Goal: Transaction & Acquisition: Purchase product/service

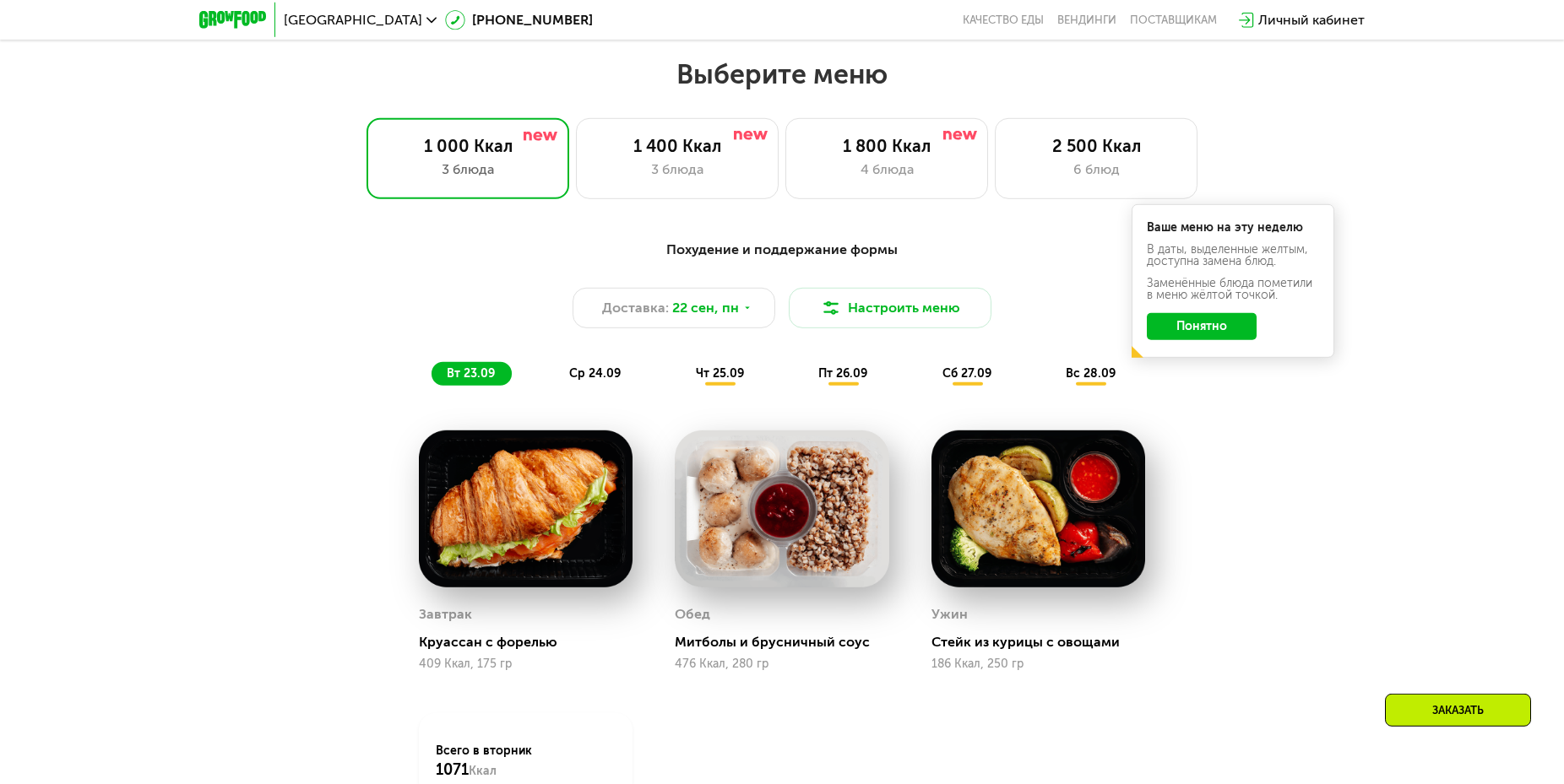
scroll to position [1363, 0]
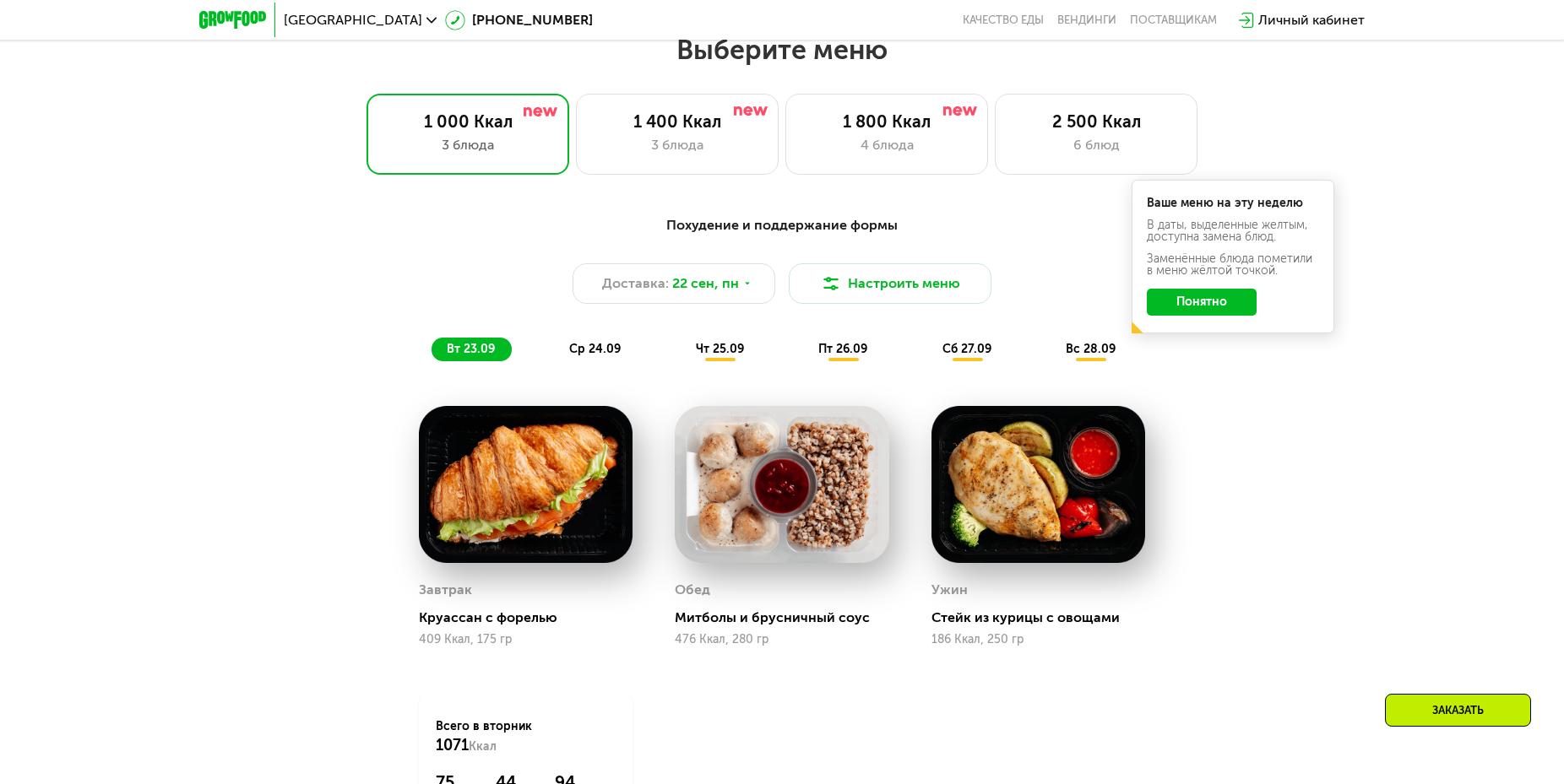
click at [1222, 308] on button "Понятно" at bounding box center [1202, 301] width 110 height 27
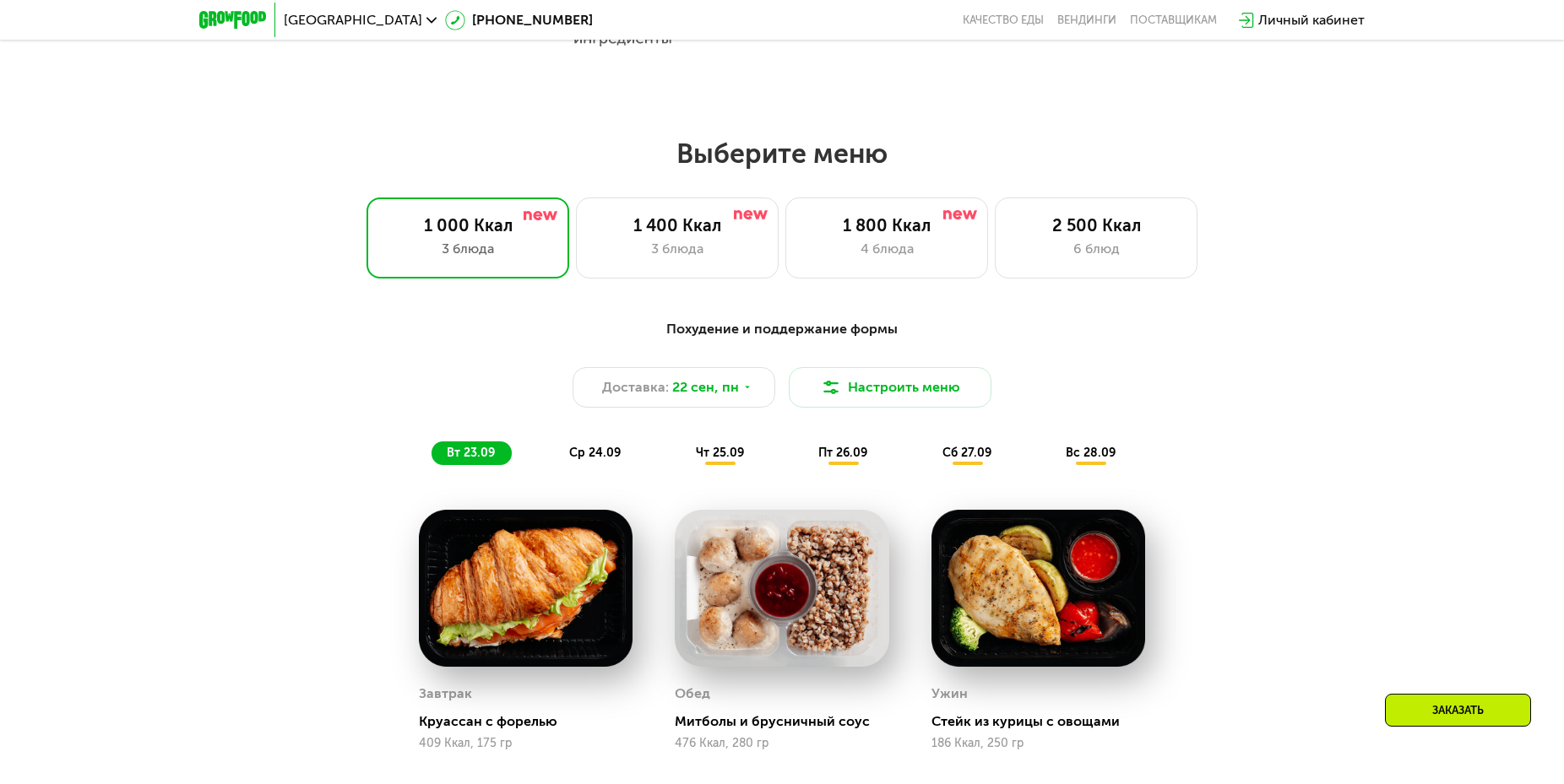
scroll to position [1133, 0]
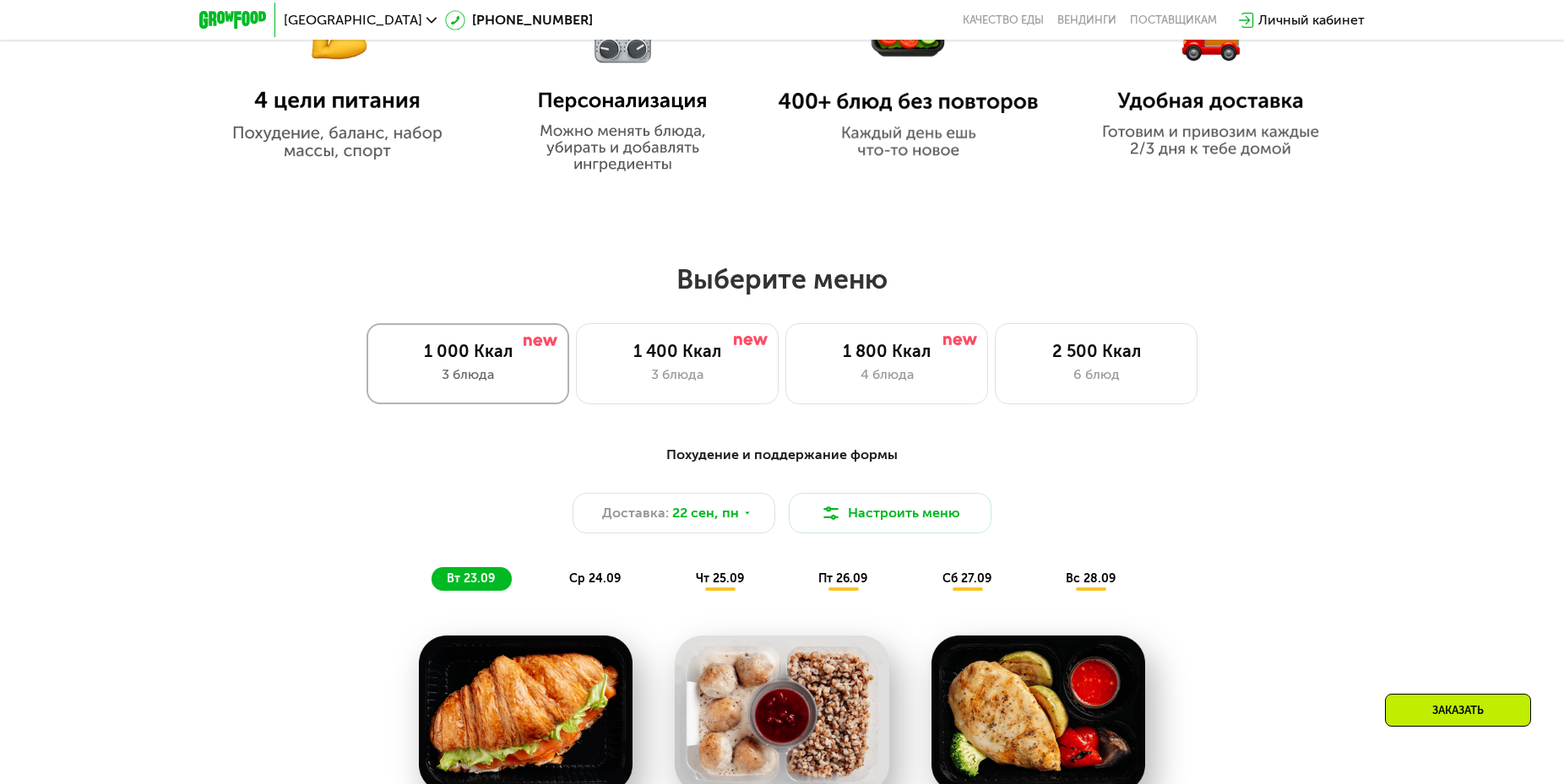
click at [476, 361] on div "1 000 Ккал" at bounding box center [468, 351] width 167 height 20
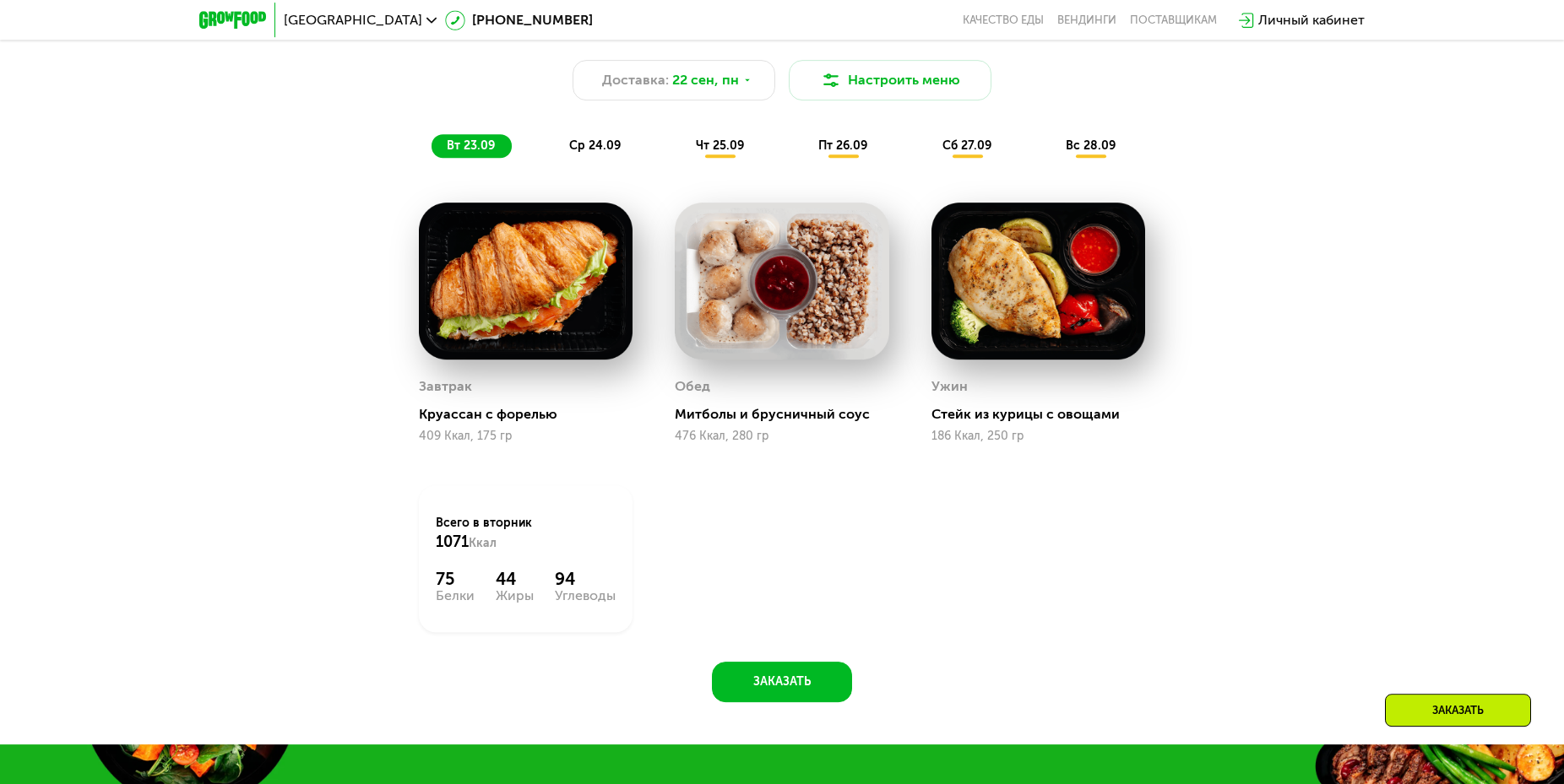
scroll to position [1593, 0]
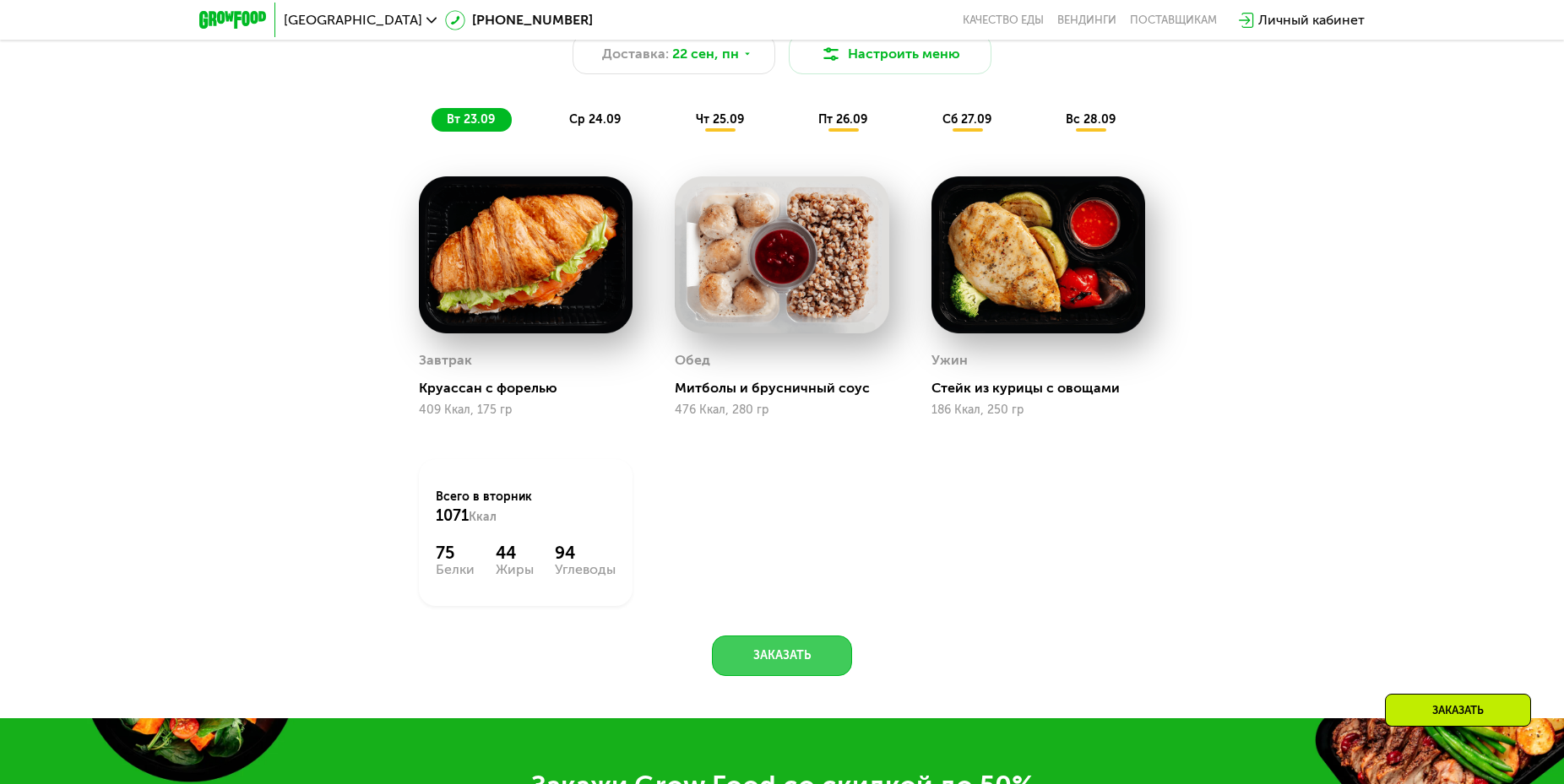
click at [781, 661] on button "Заказать" at bounding box center [782, 656] width 140 height 41
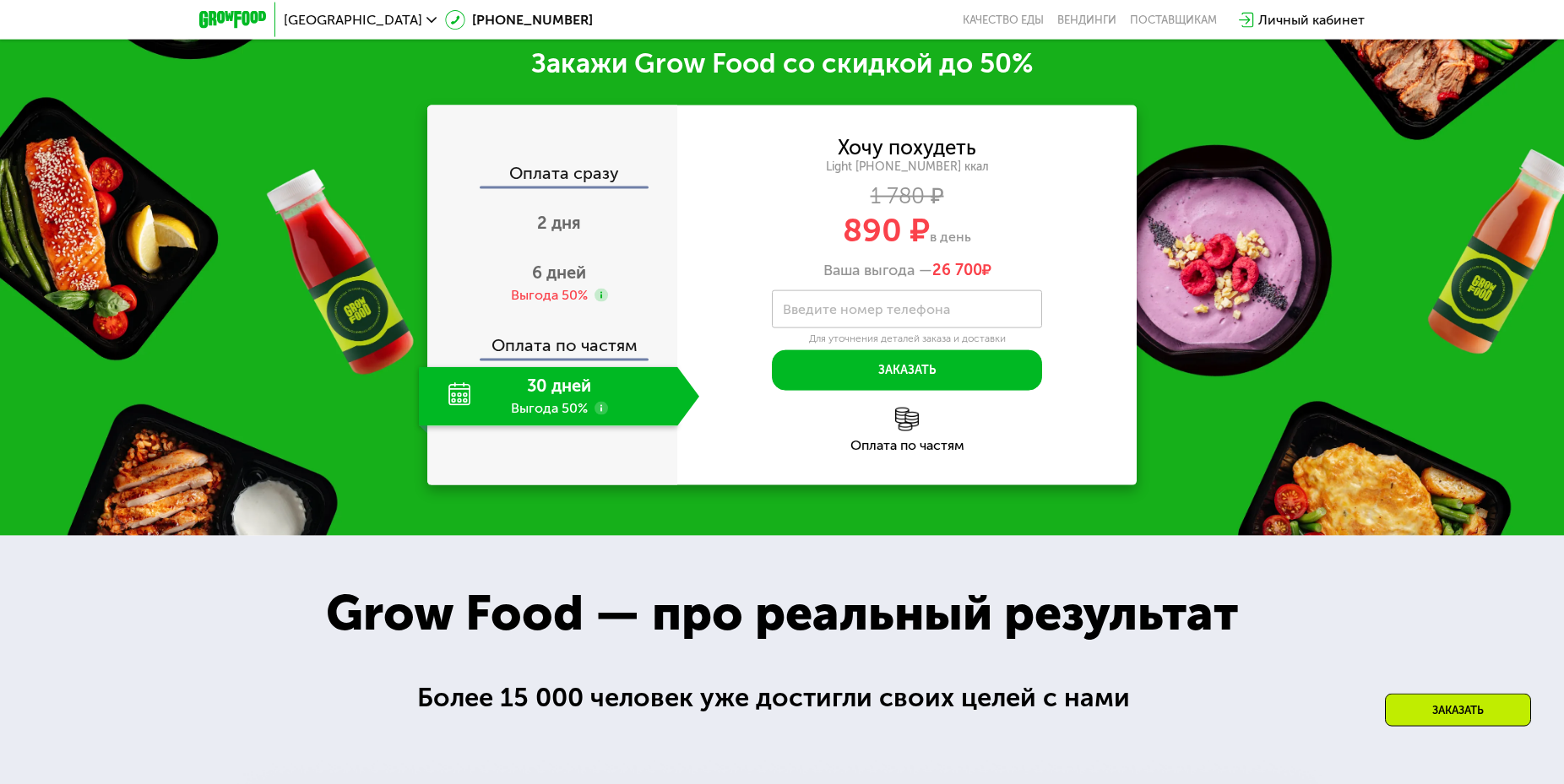
scroll to position [2317, 0]
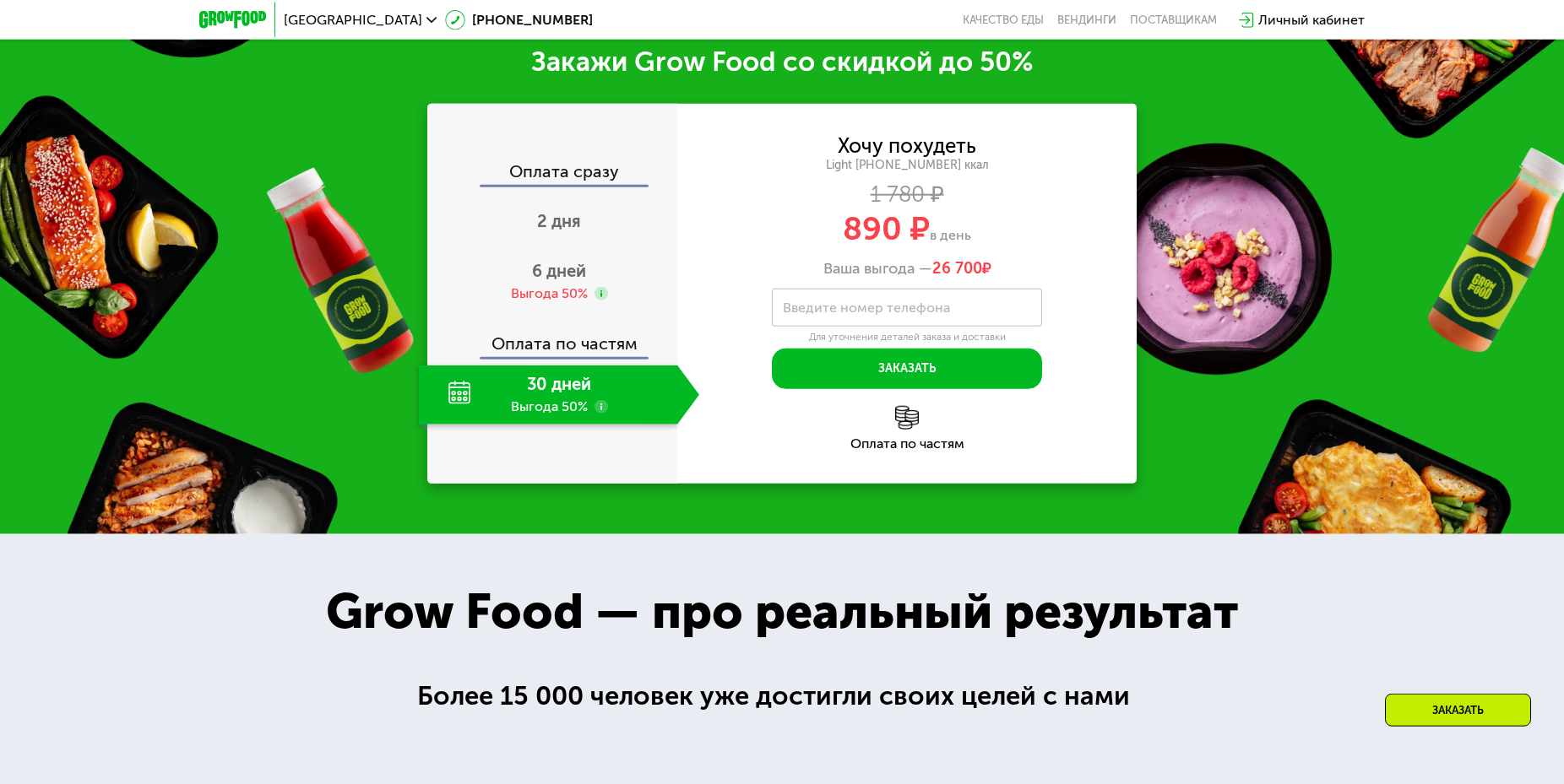
click at [594, 409] on use at bounding box center [601, 407] width 14 height 14
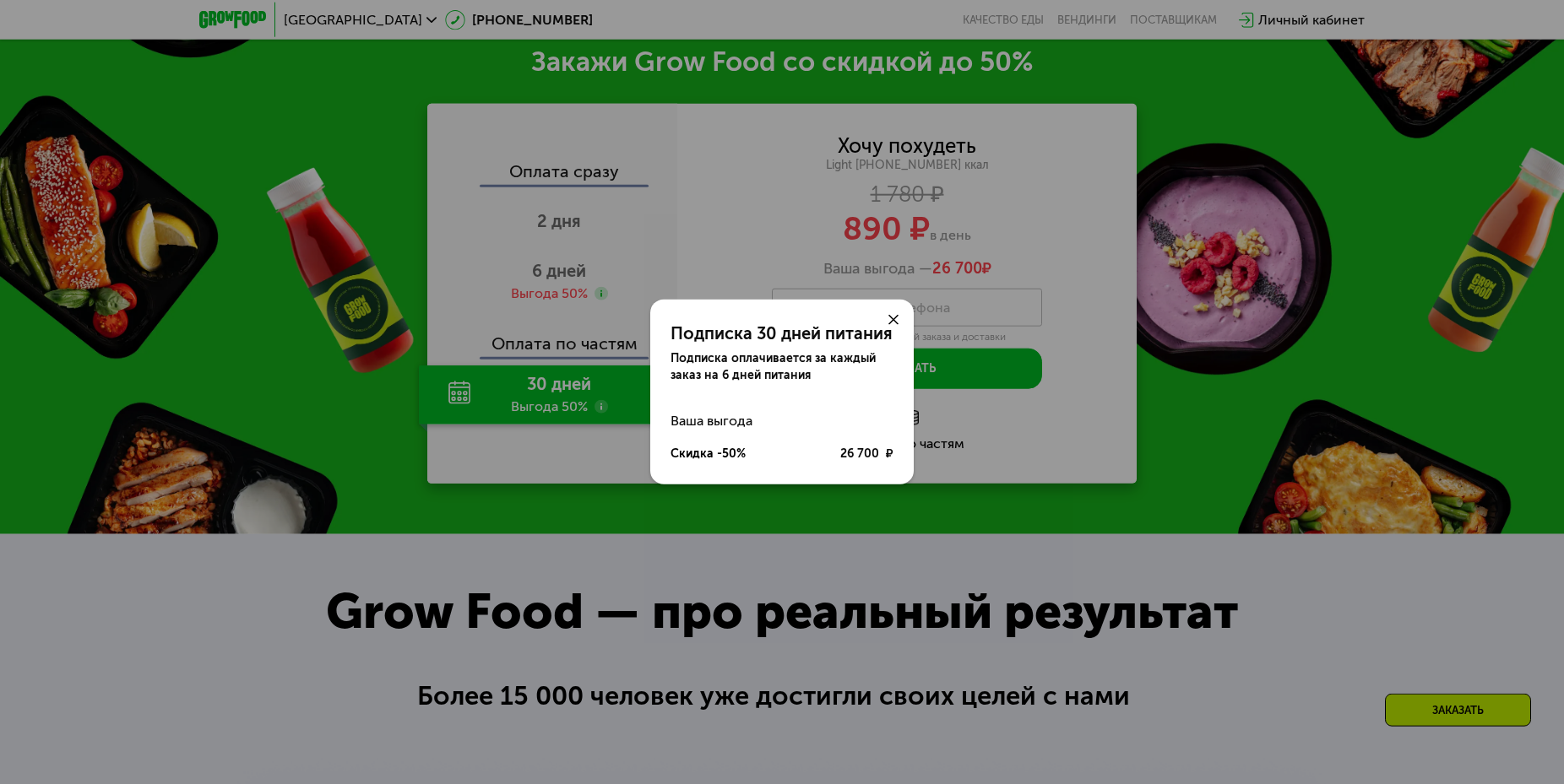
click at [887, 311] on div at bounding box center [893, 319] width 41 height 41
click at [896, 311] on div at bounding box center [893, 319] width 41 height 41
click at [892, 327] on div at bounding box center [893, 319] width 41 height 41
click at [895, 314] on div at bounding box center [893, 319] width 41 height 41
click at [886, 322] on div at bounding box center [893, 319] width 41 height 41
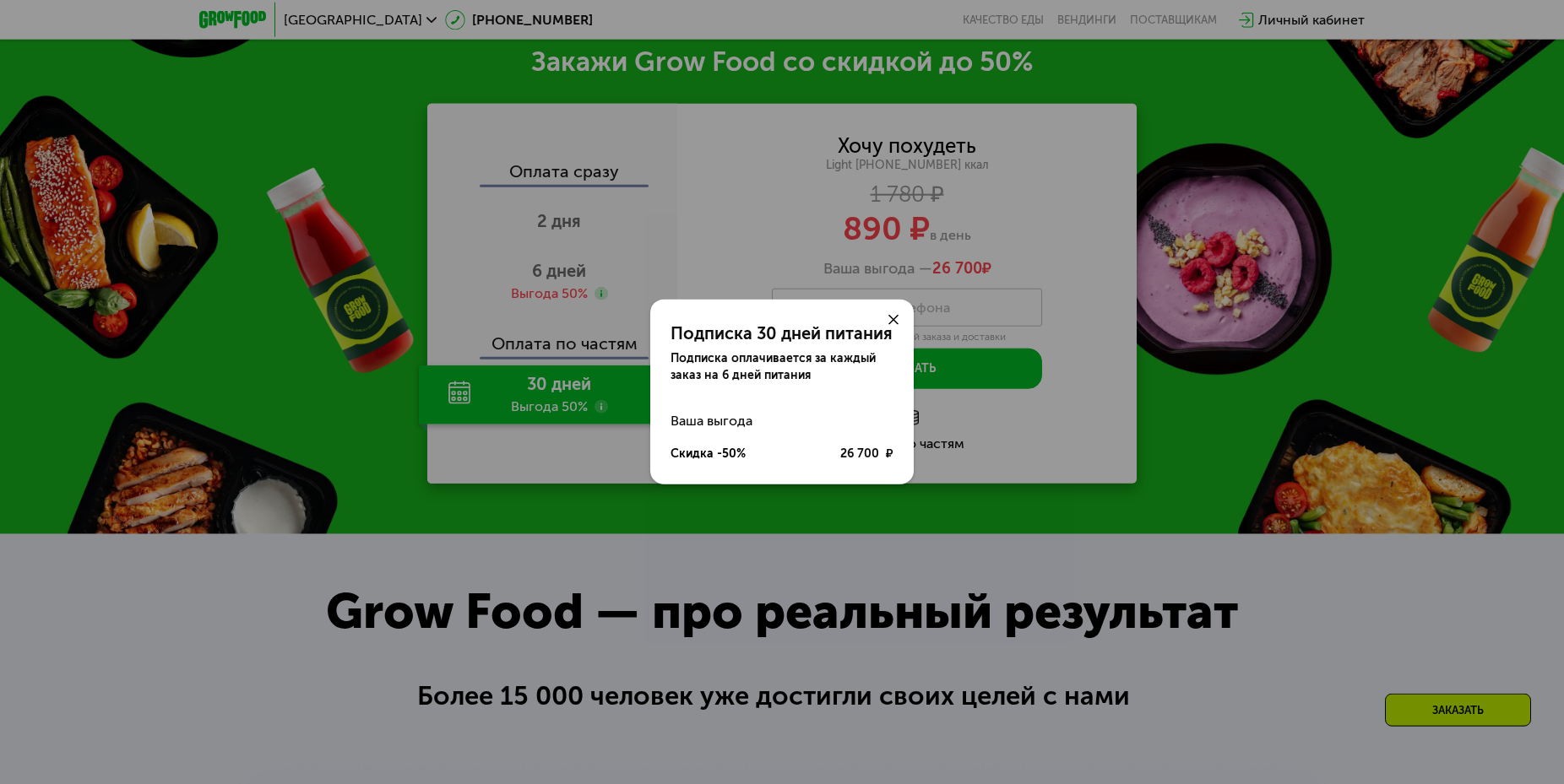
click at [886, 322] on div at bounding box center [893, 319] width 41 height 41
click at [1481, 680] on div "Подписка 30 дней питания Подписка оплачивается за каждый заказ на 6 дней питани…" at bounding box center [782, 392] width 1564 height 784
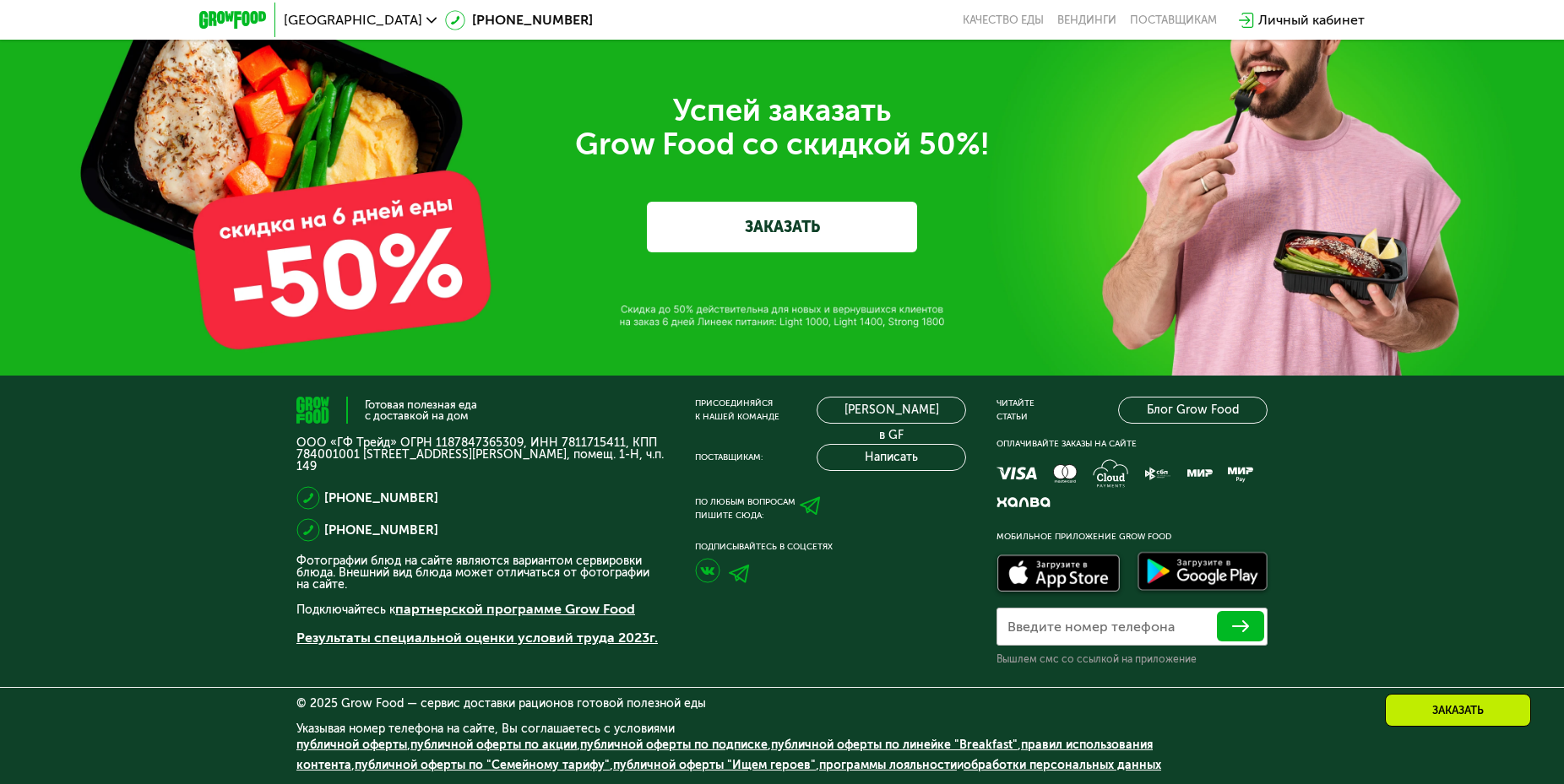
scroll to position [0, 0]
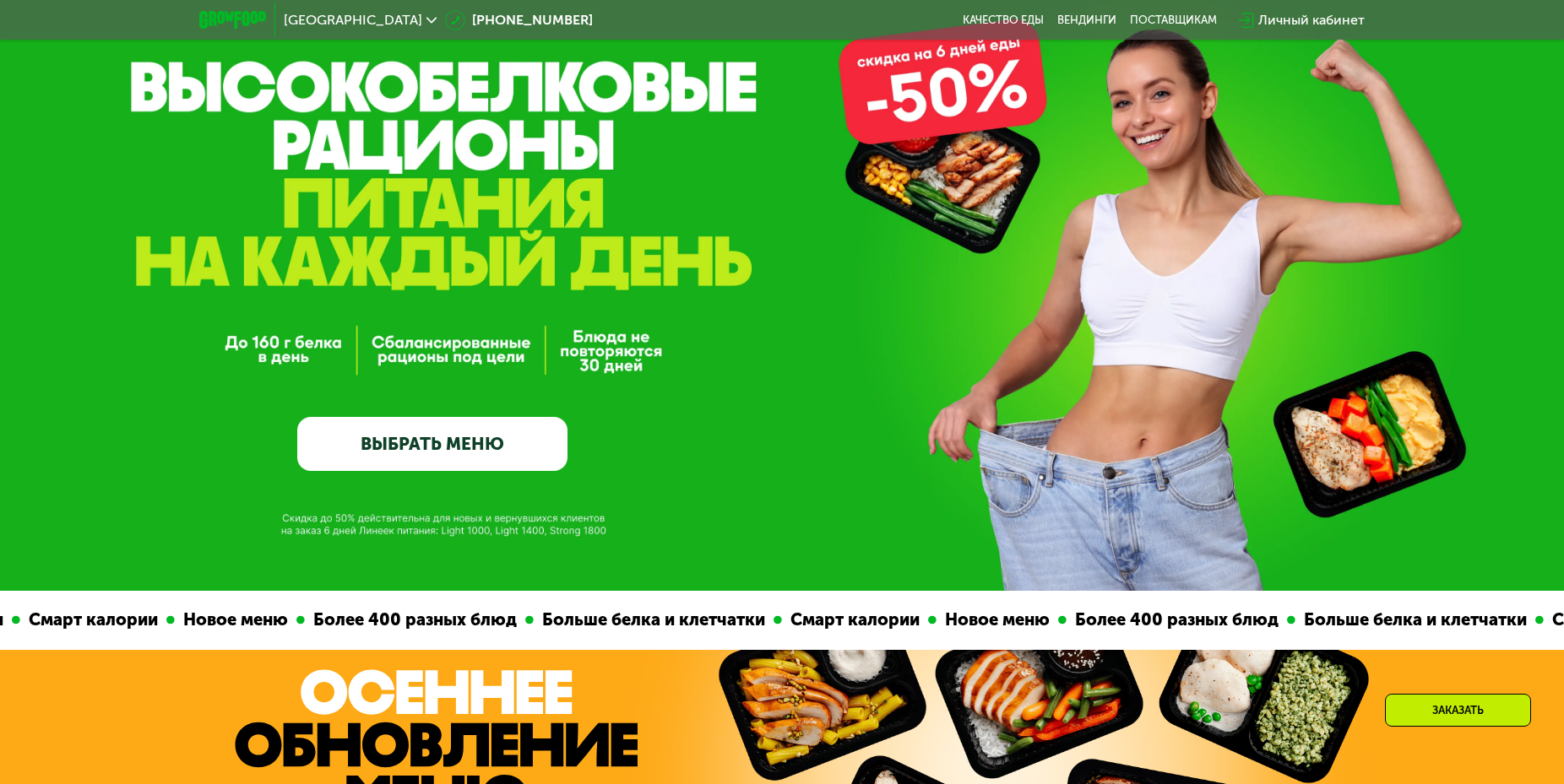
click at [490, 448] on link "ВЫБРАТЬ МЕНЮ" at bounding box center [433, 444] width 271 height 54
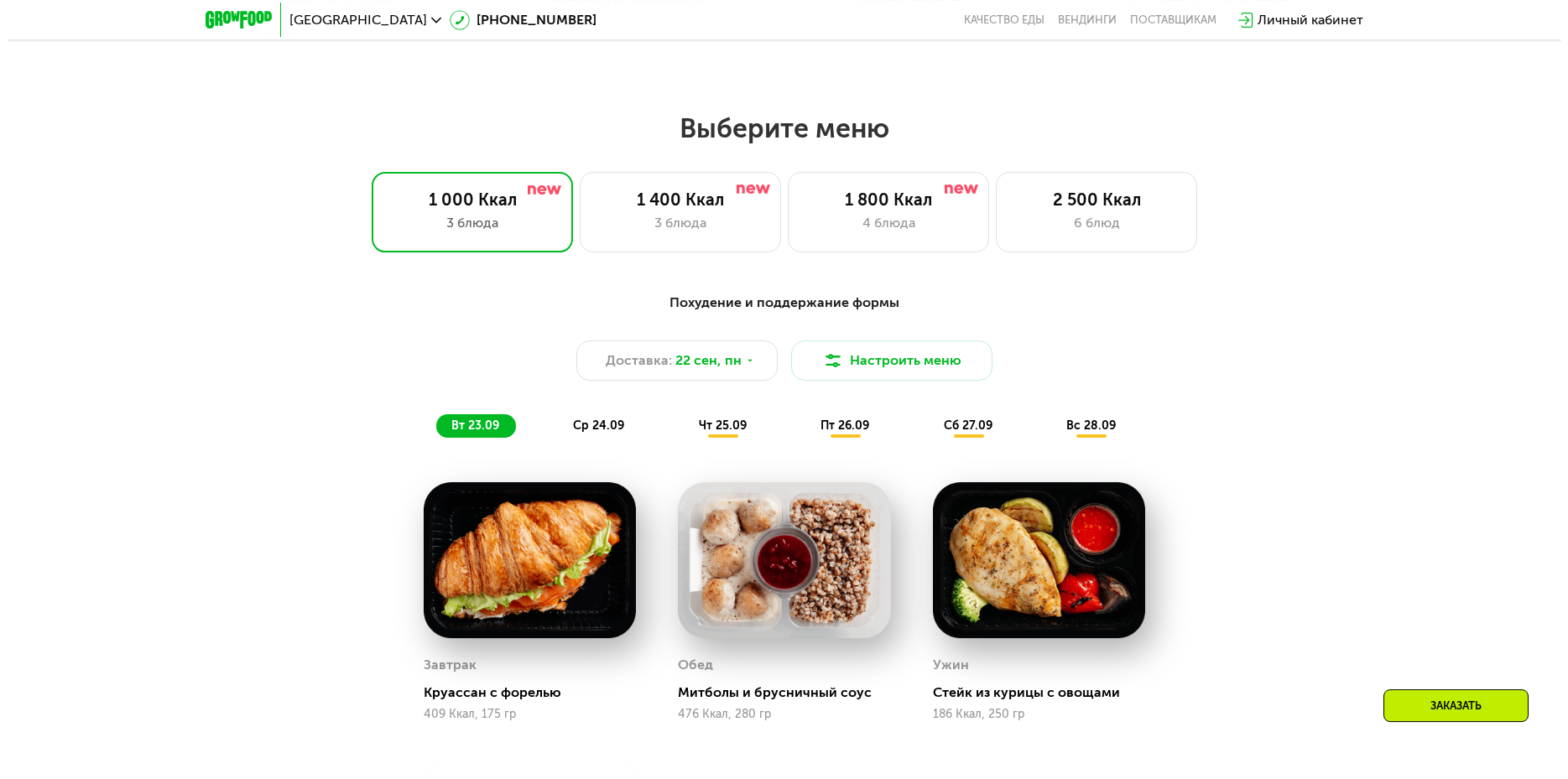
scroll to position [1241, 0]
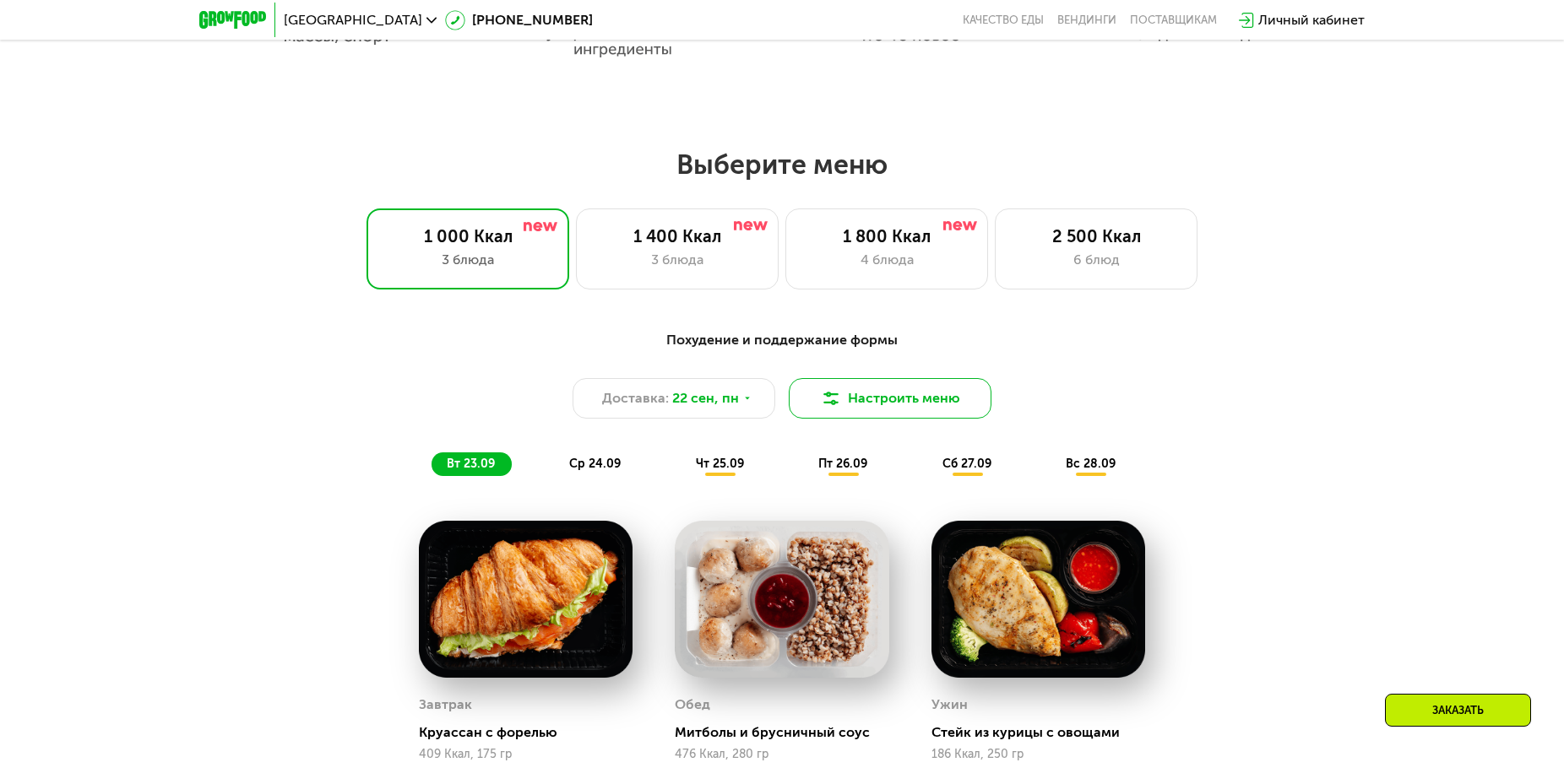
click at [876, 414] on button "Настроить меню" at bounding box center [890, 398] width 203 height 41
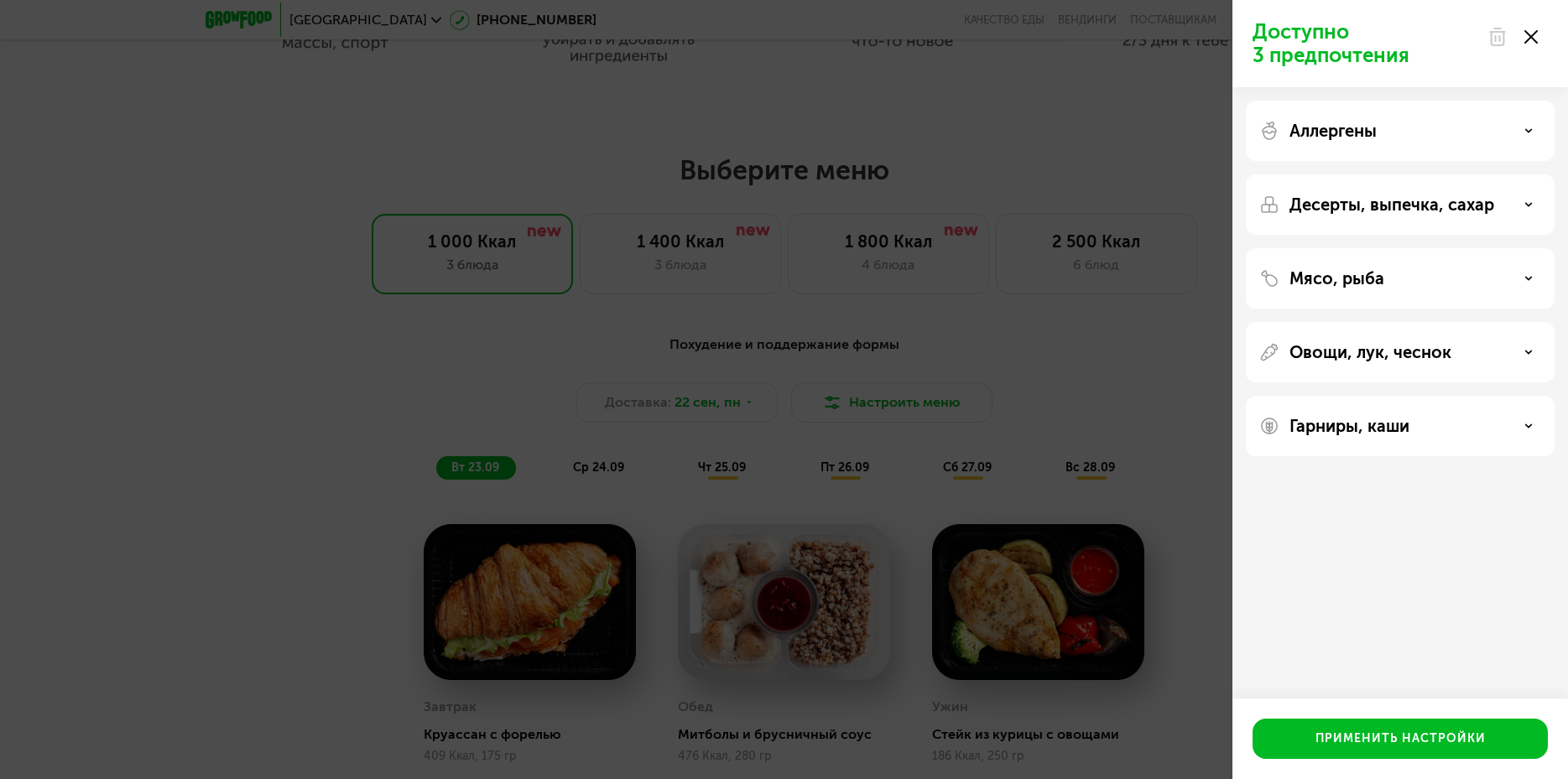
click at [1531, 272] on div "Мясо, рыба" at bounding box center [1400, 279] width 282 height 20
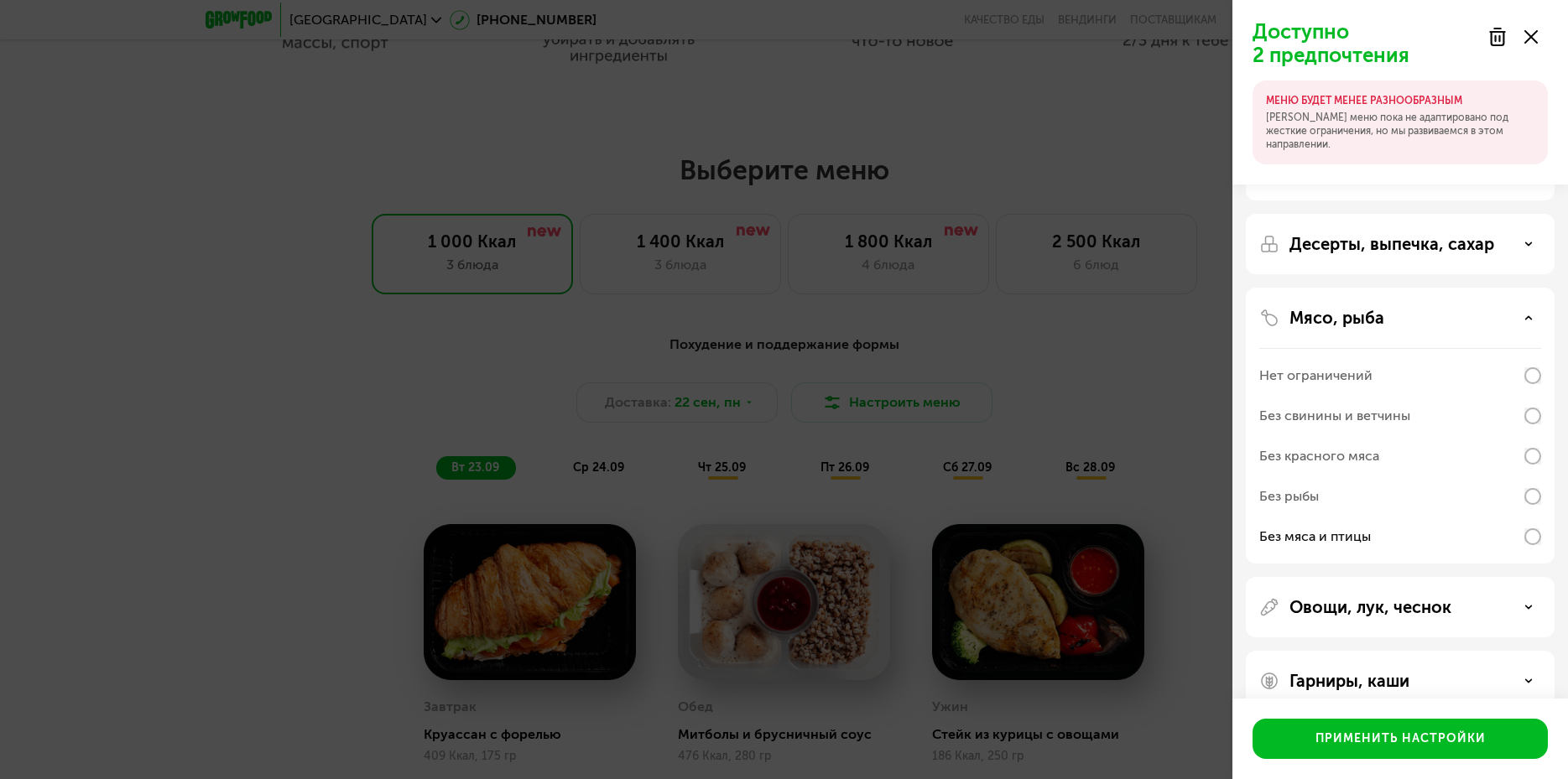
scroll to position [74, 0]
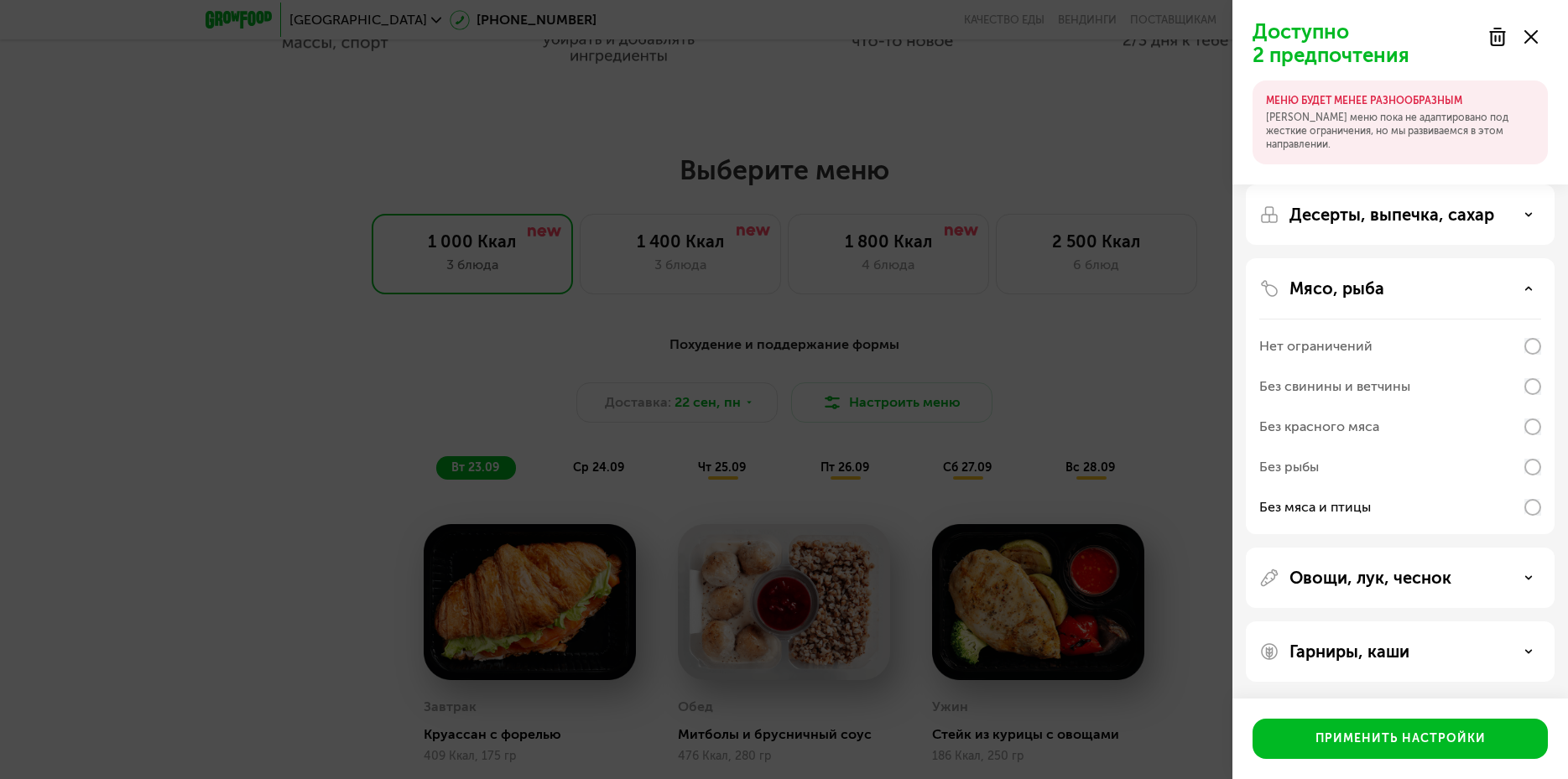
click at [1527, 214] on icon at bounding box center [1528, 215] width 8 height 8
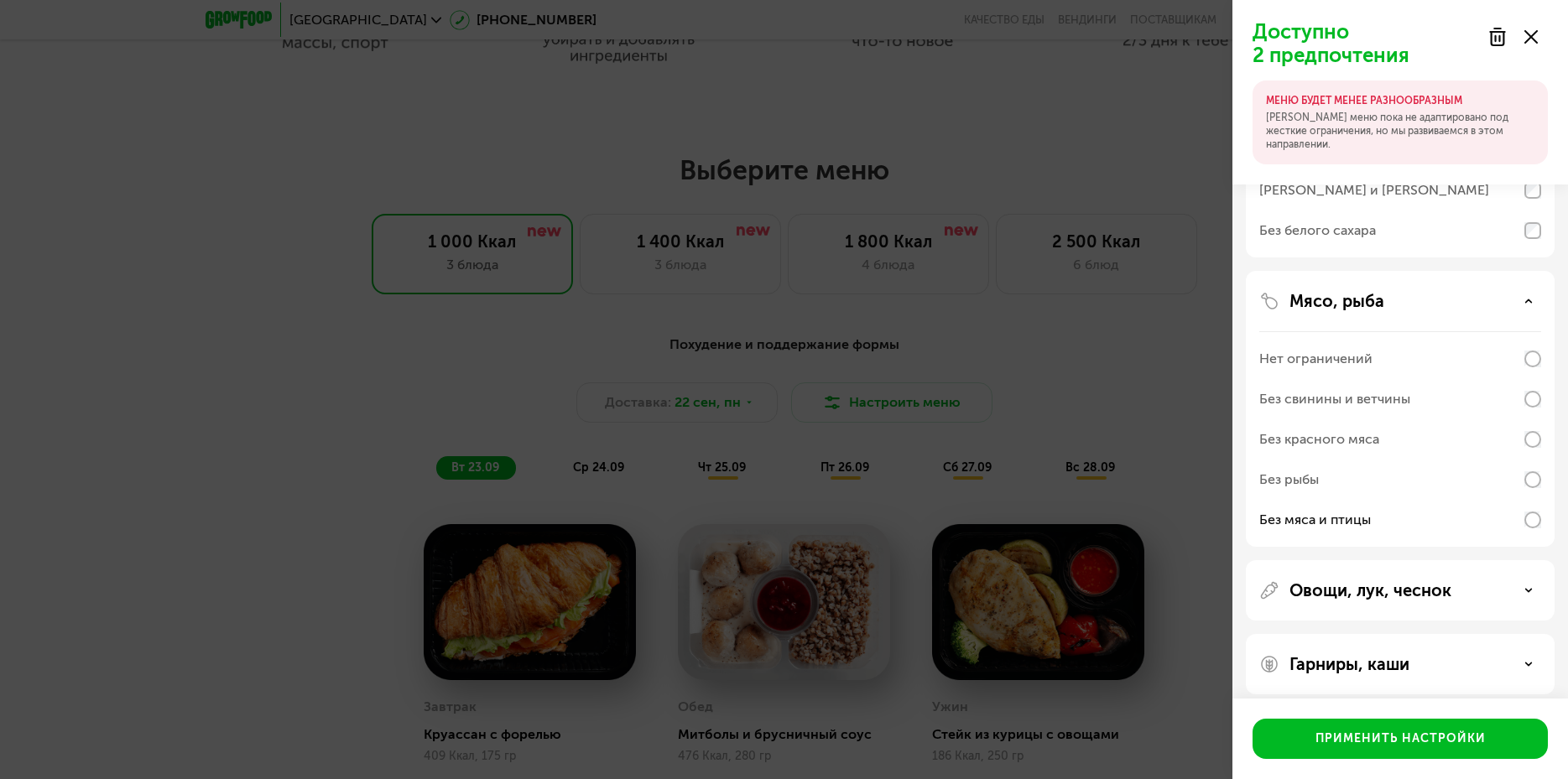
scroll to position [249, 0]
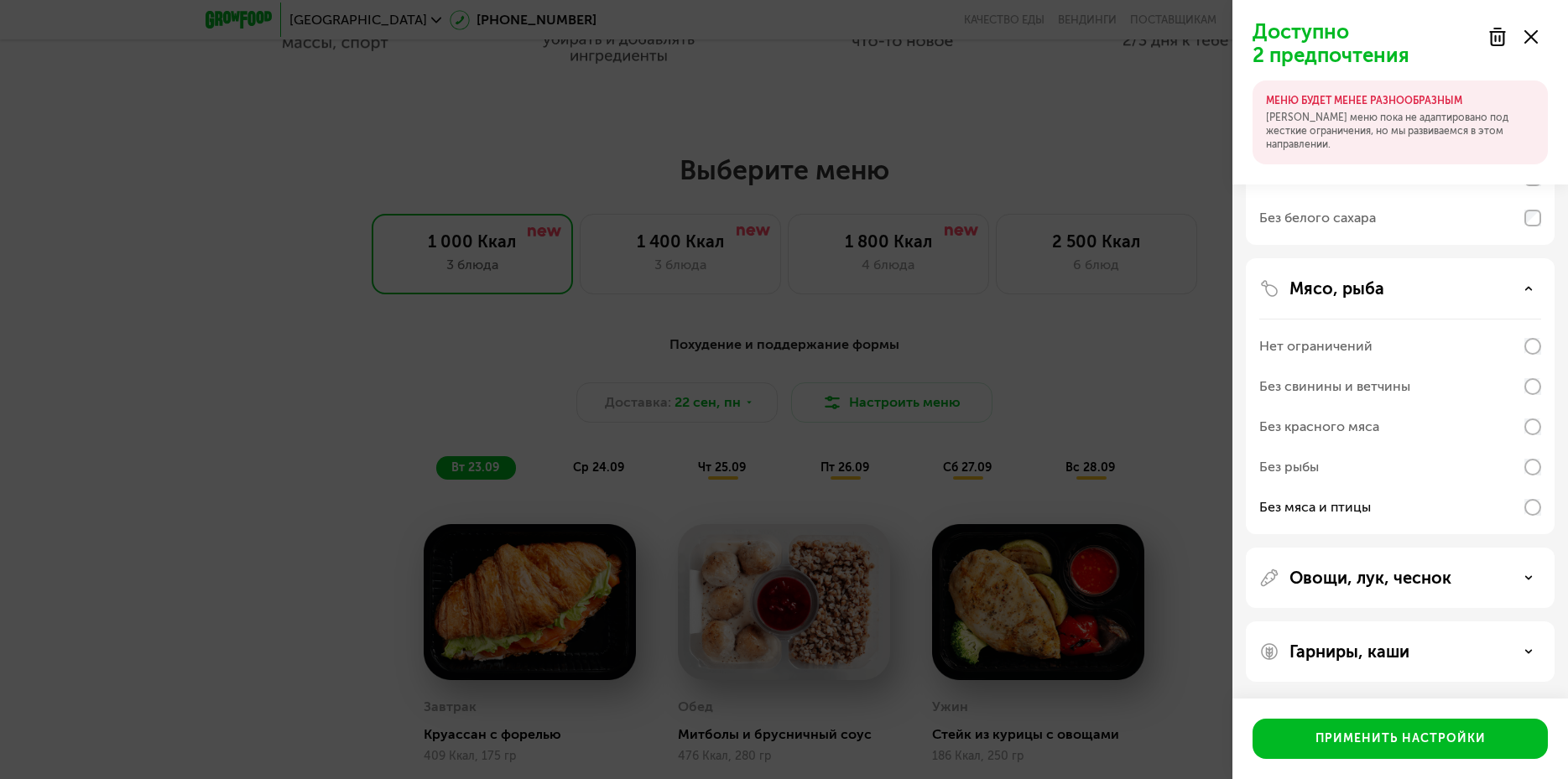
click at [1527, 650] on use at bounding box center [1528, 651] width 6 height 3
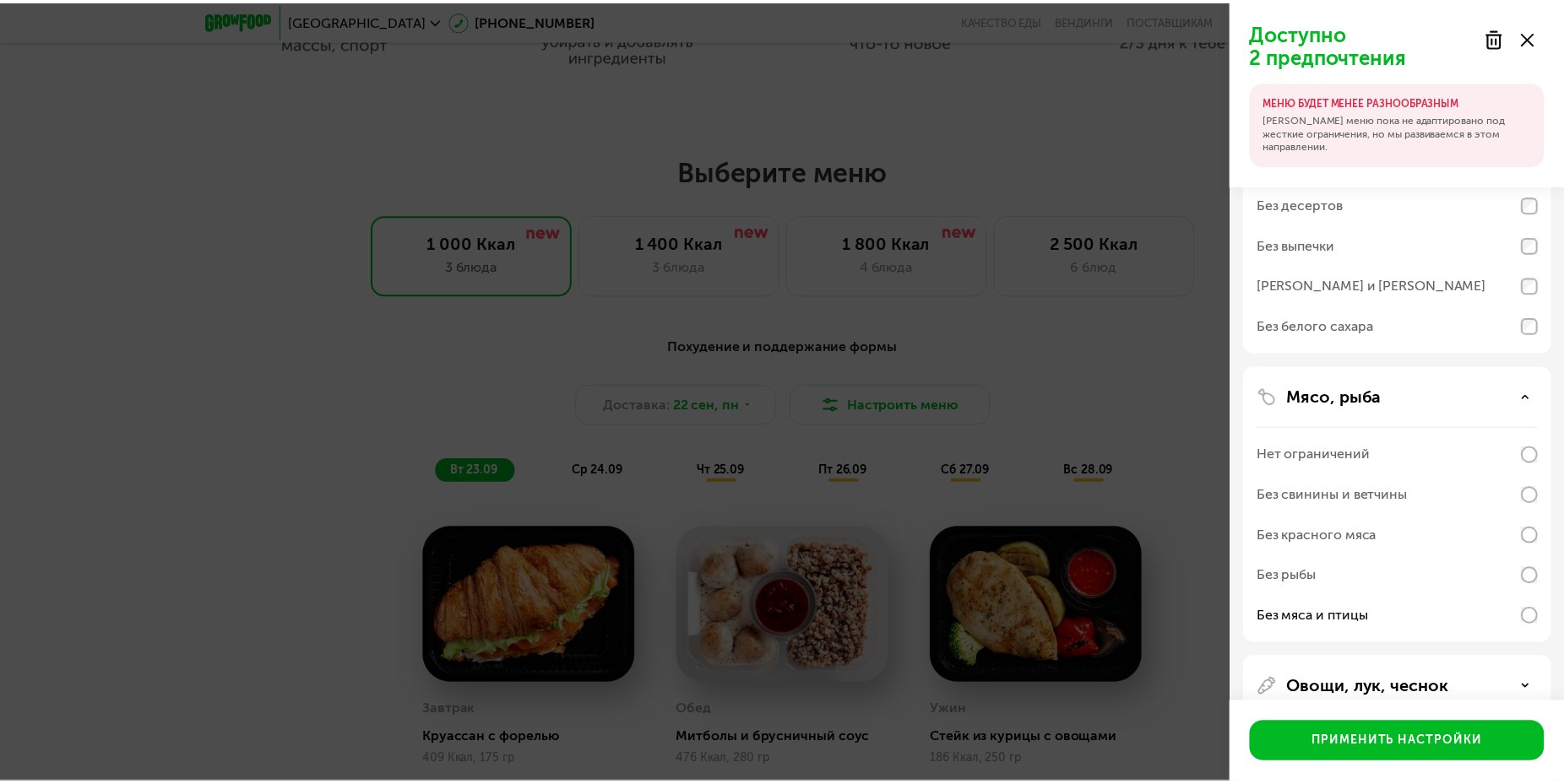
scroll to position [0, 0]
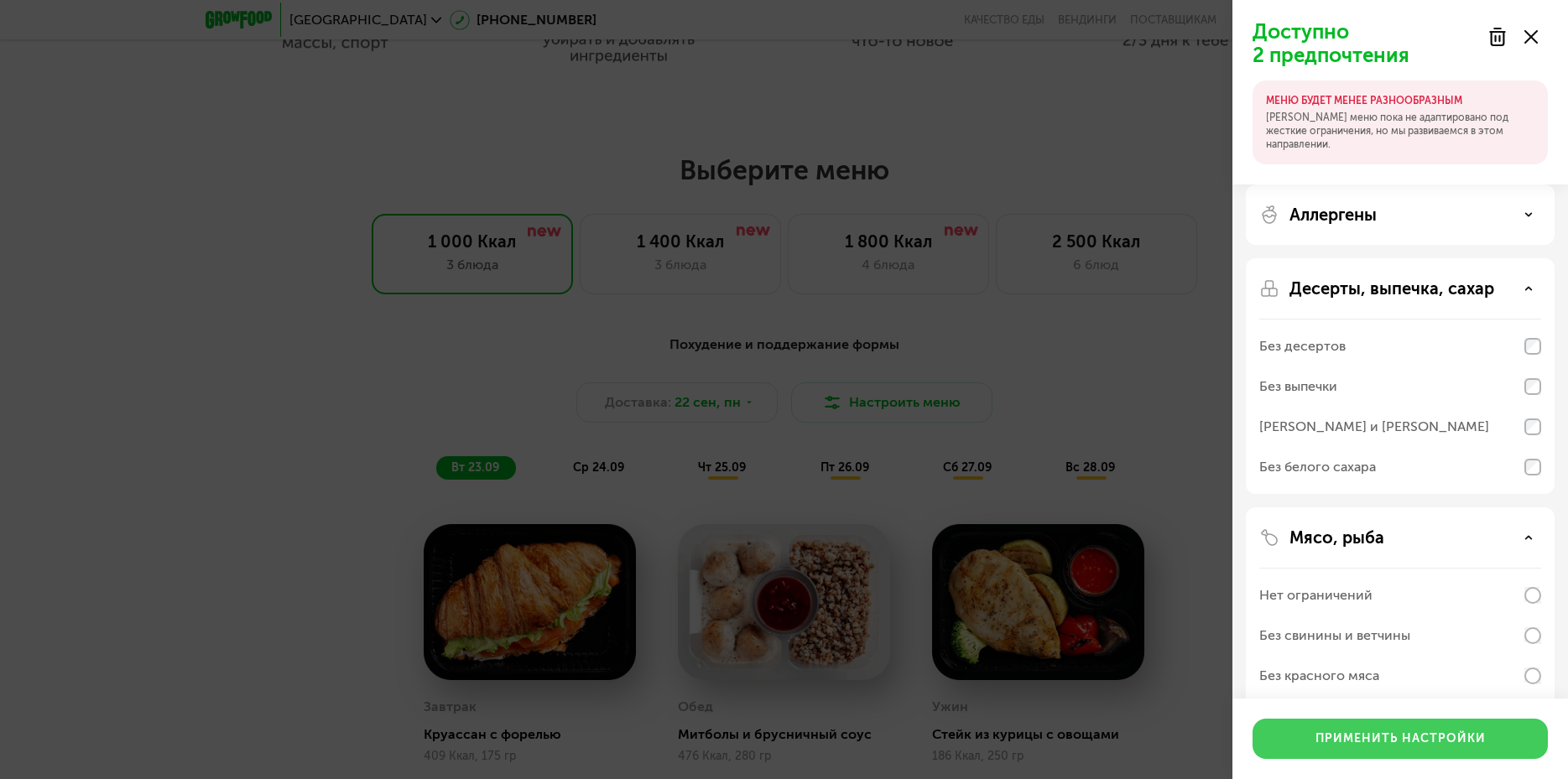
click at [1398, 744] on div "Применить настройки" at bounding box center [1400, 738] width 170 height 17
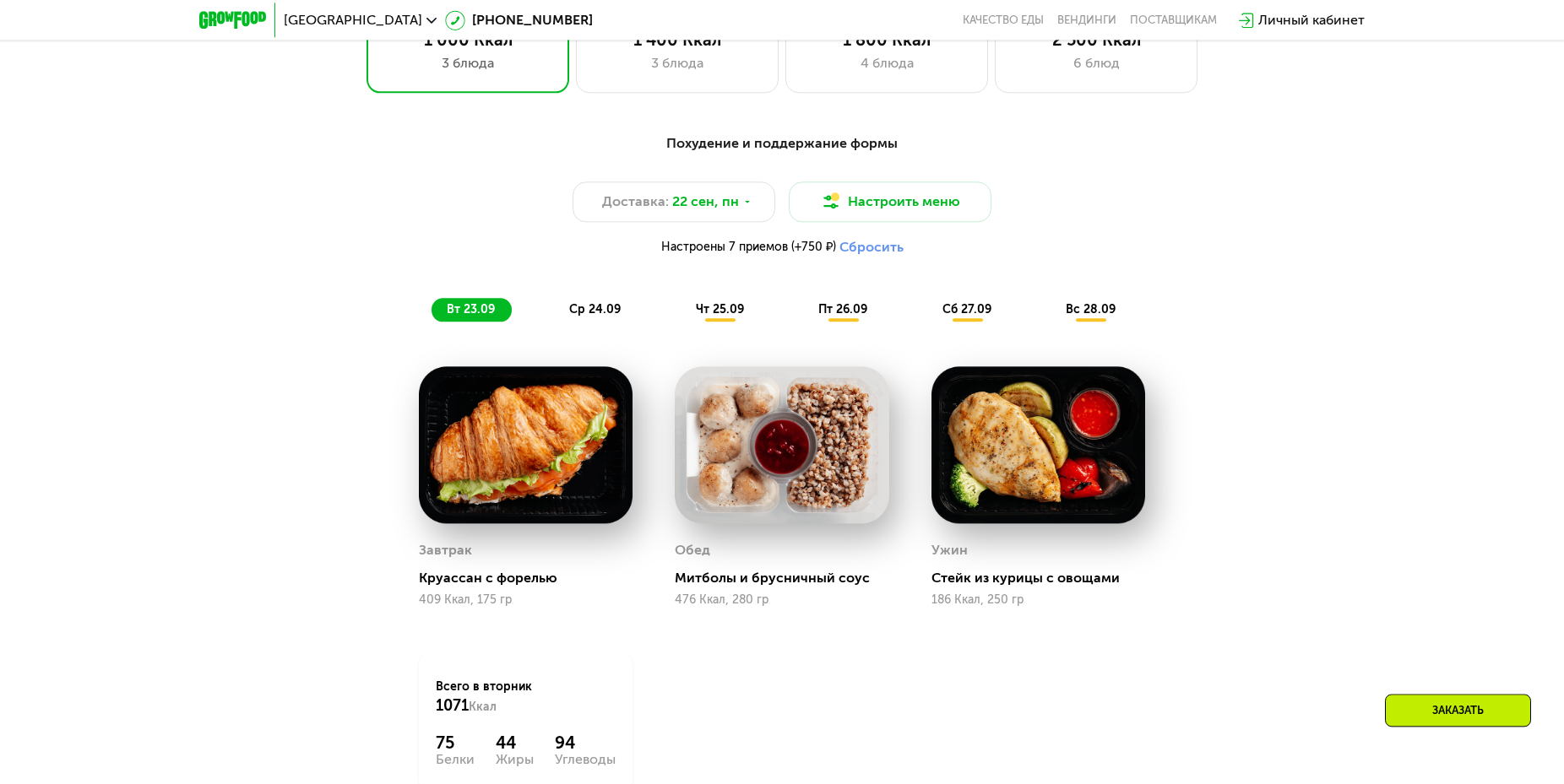
scroll to position [1249, 0]
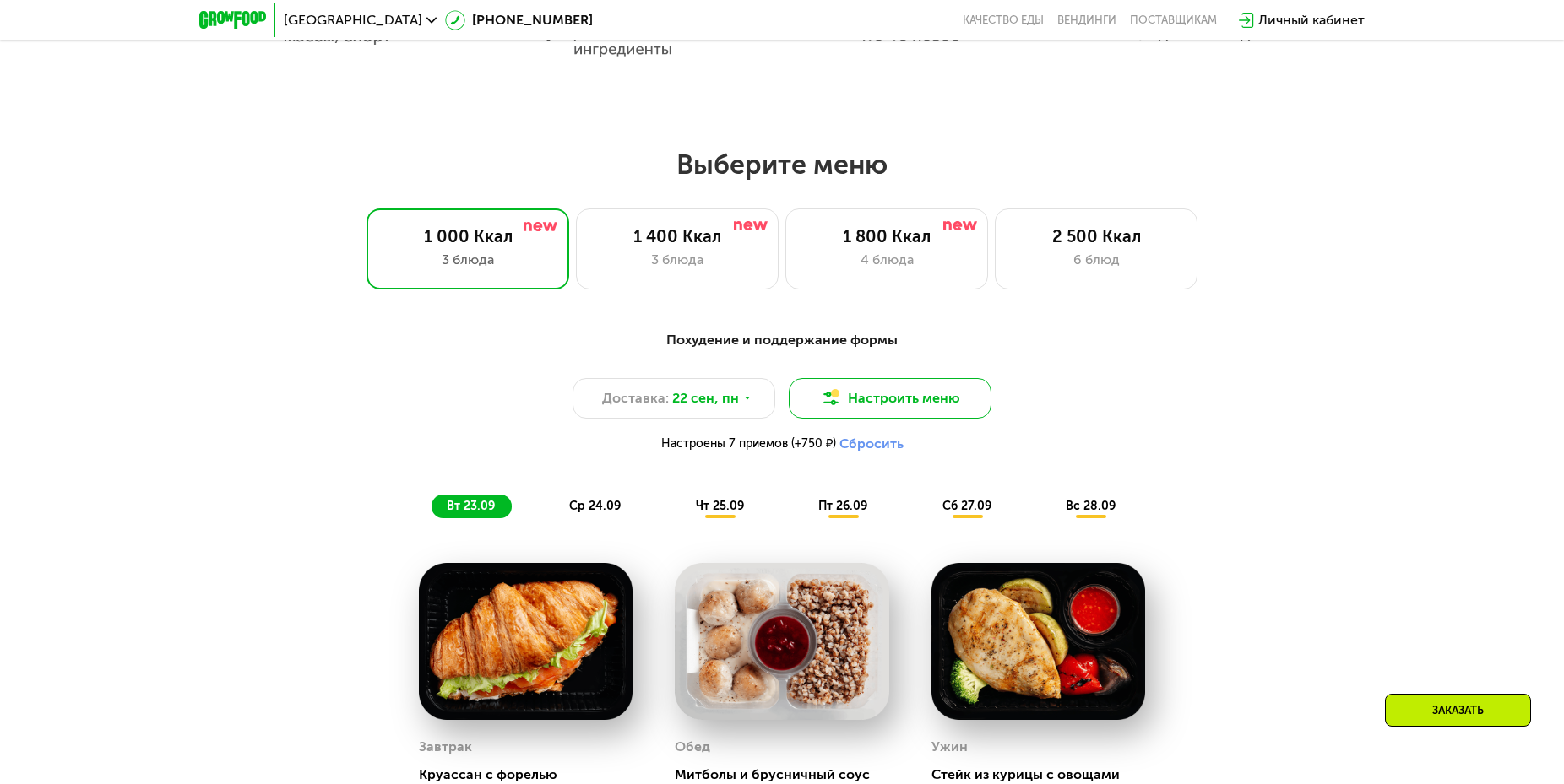
click at [814, 409] on button "Настроить меню" at bounding box center [890, 398] width 203 height 41
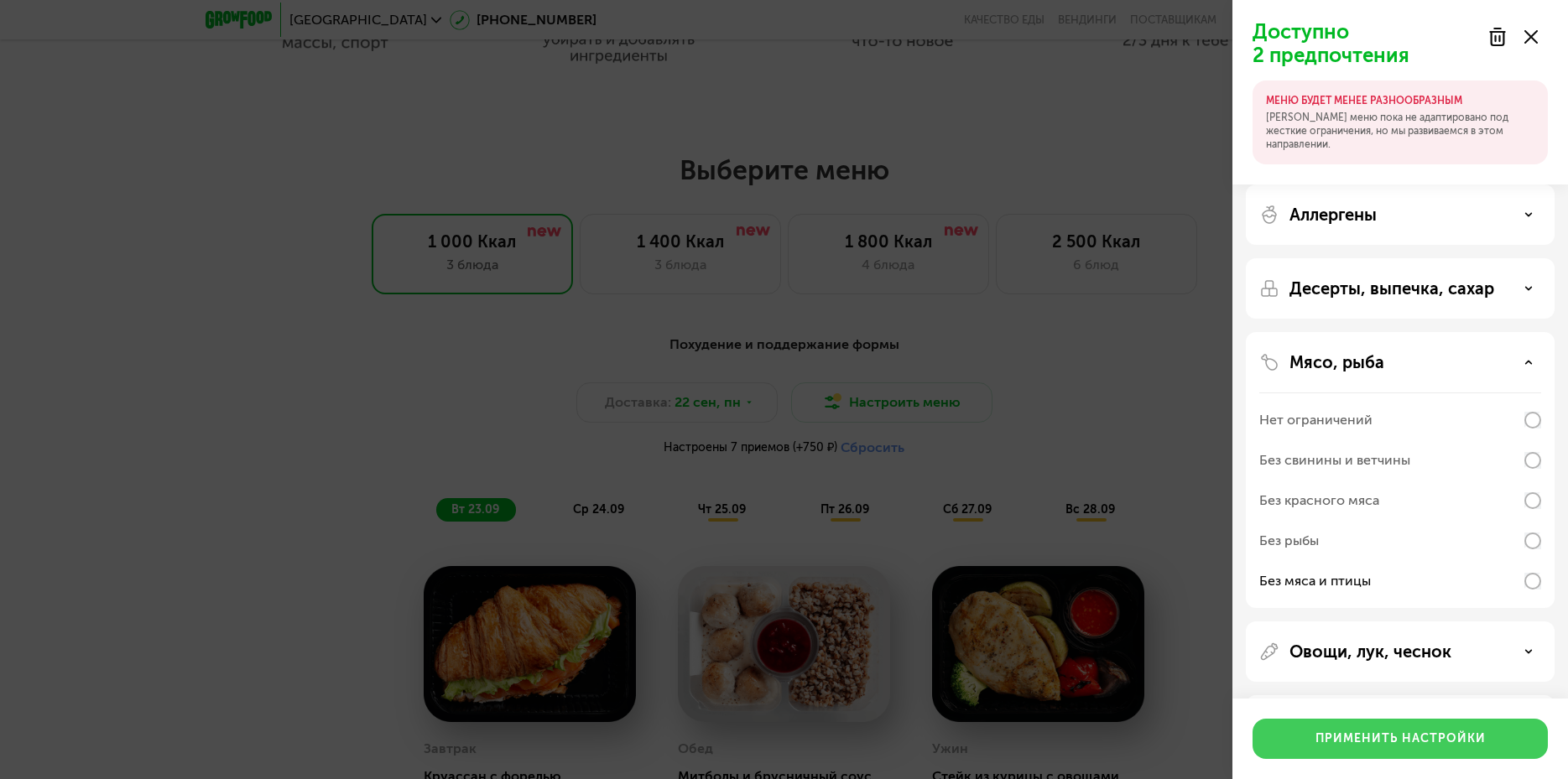
click at [1403, 747] on div "Применить настройки" at bounding box center [1400, 738] width 170 height 17
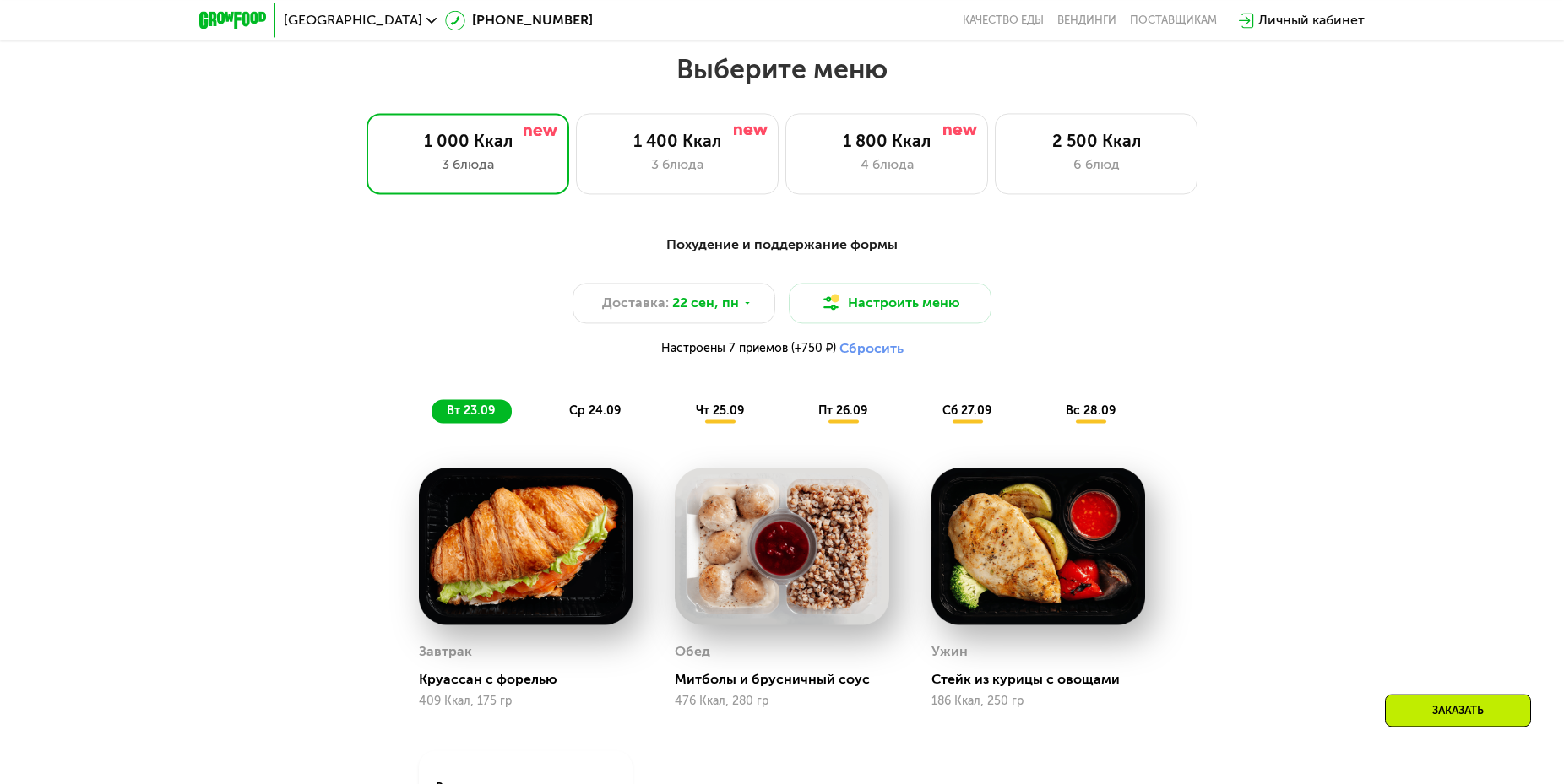
scroll to position [1363, 0]
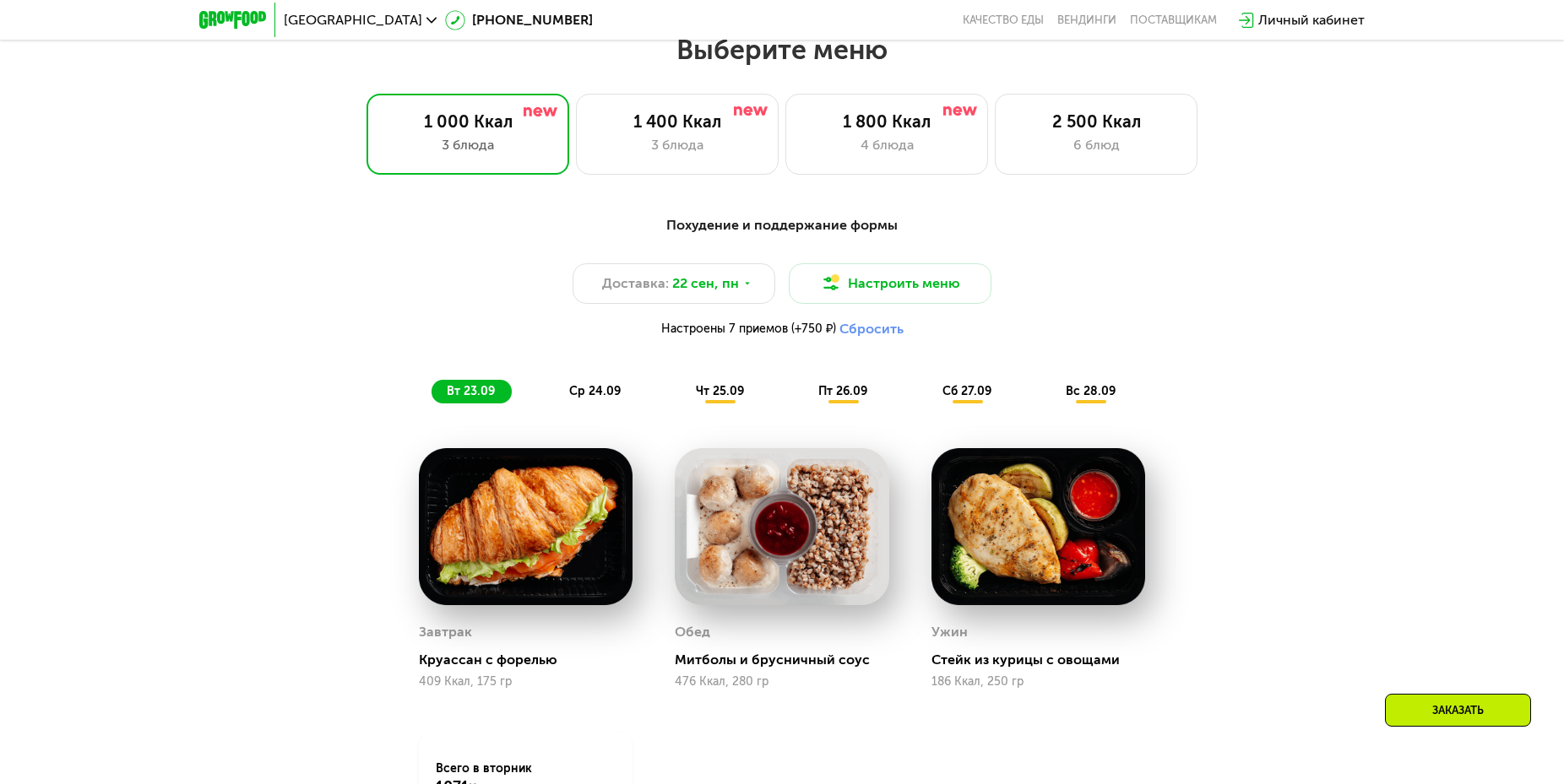
click at [587, 393] on span "ср 24.09" at bounding box center [595, 391] width 52 height 14
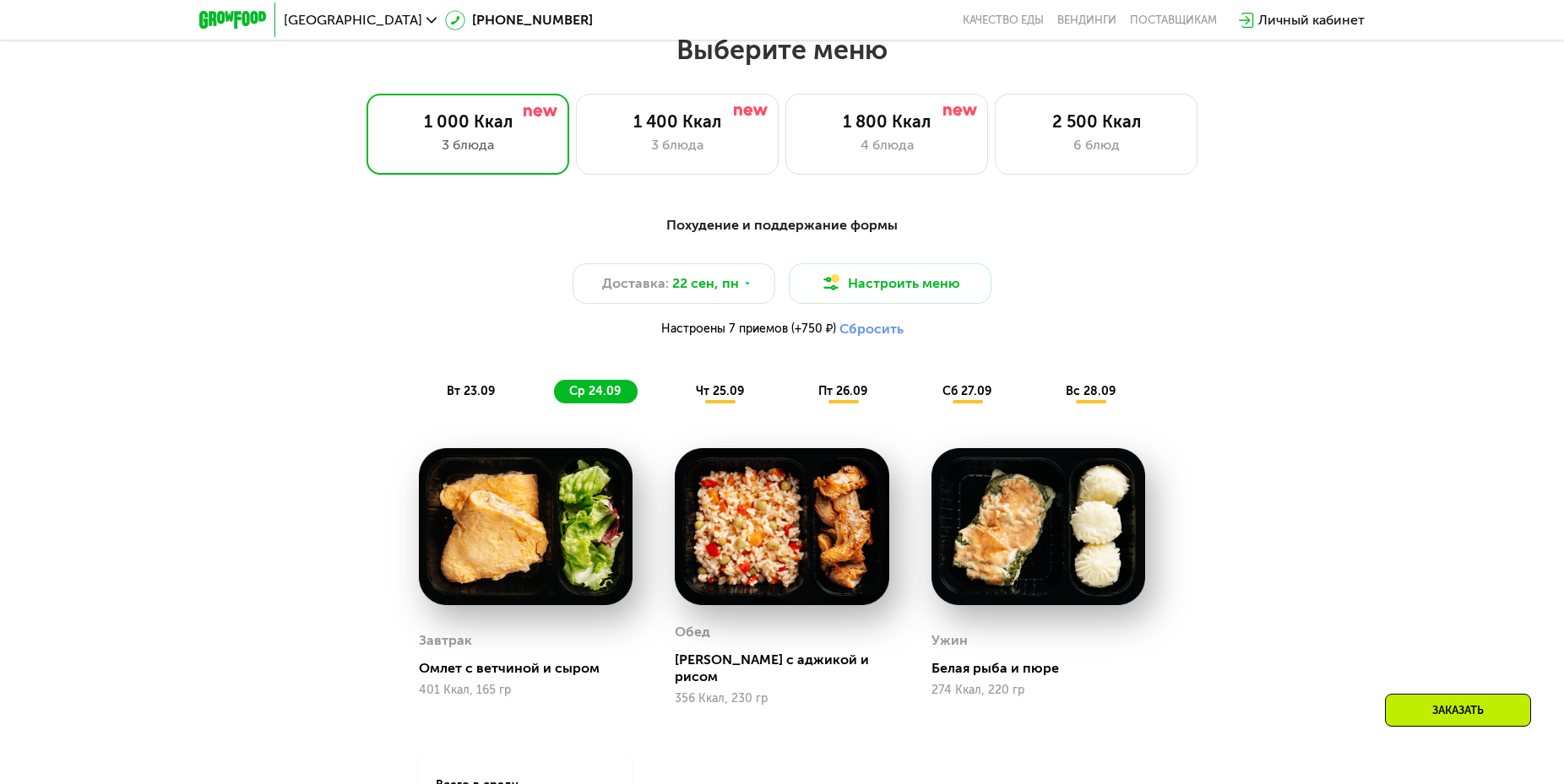
click at [704, 398] on span "чт 25.09" at bounding box center [720, 391] width 48 height 14
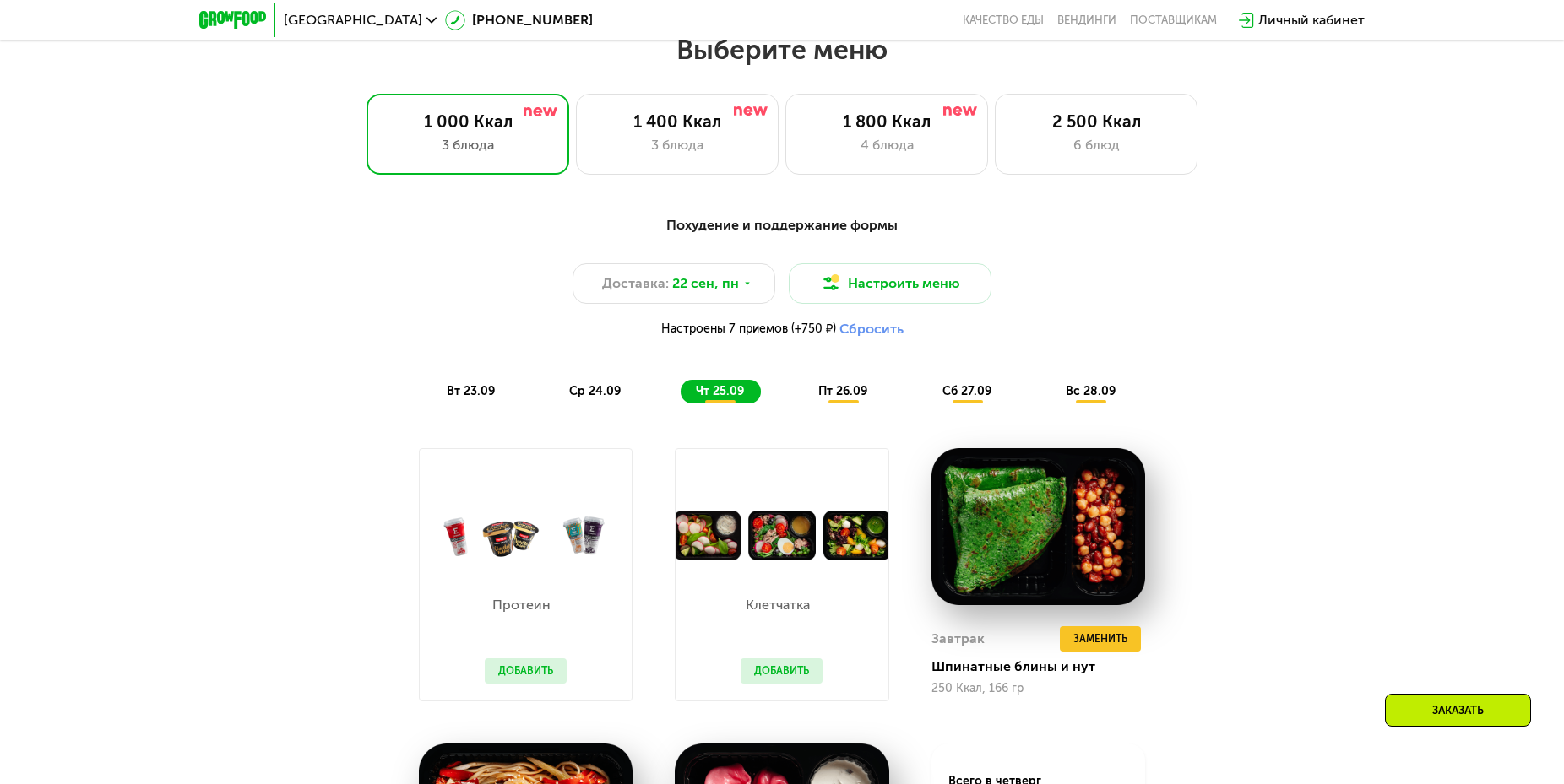
click at [854, 398] on span "пт 26.09" at bounding box center [842, 391] width 49 height 14
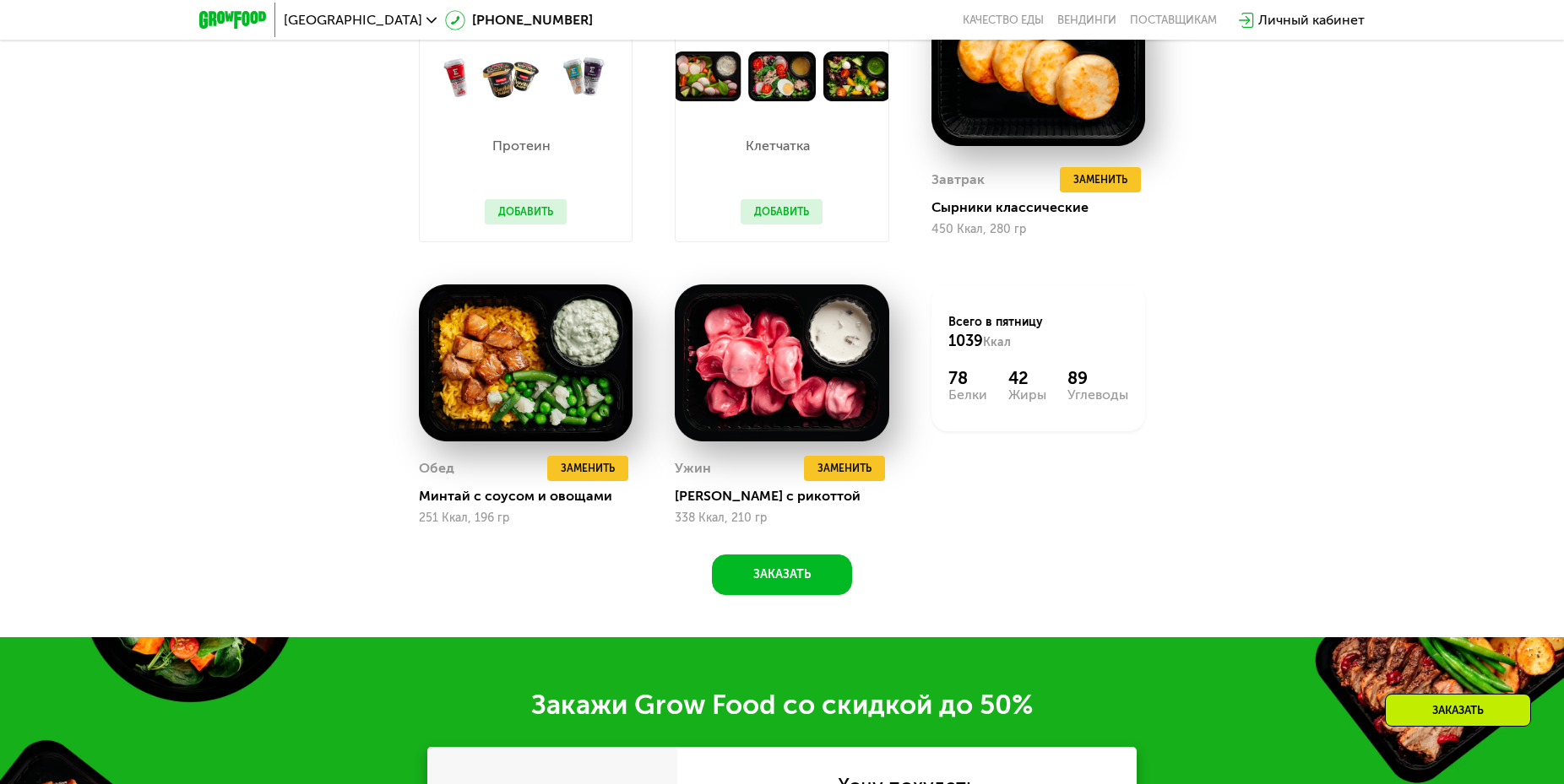
scroll to position [1249, 0]
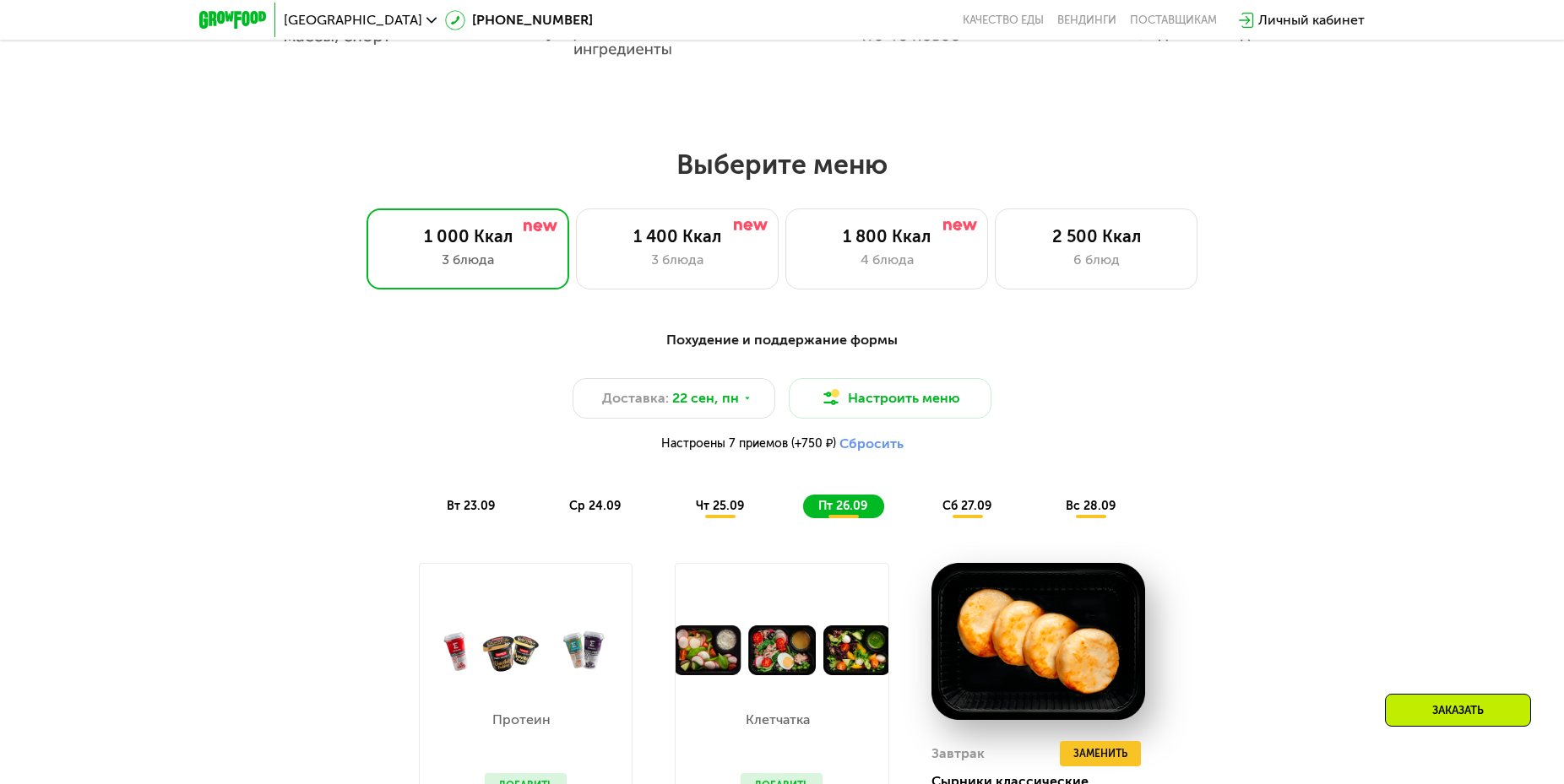
click at [1322, 18] on div "Личный кабинет" at bounding box center [1311, 20] width 107 height 20
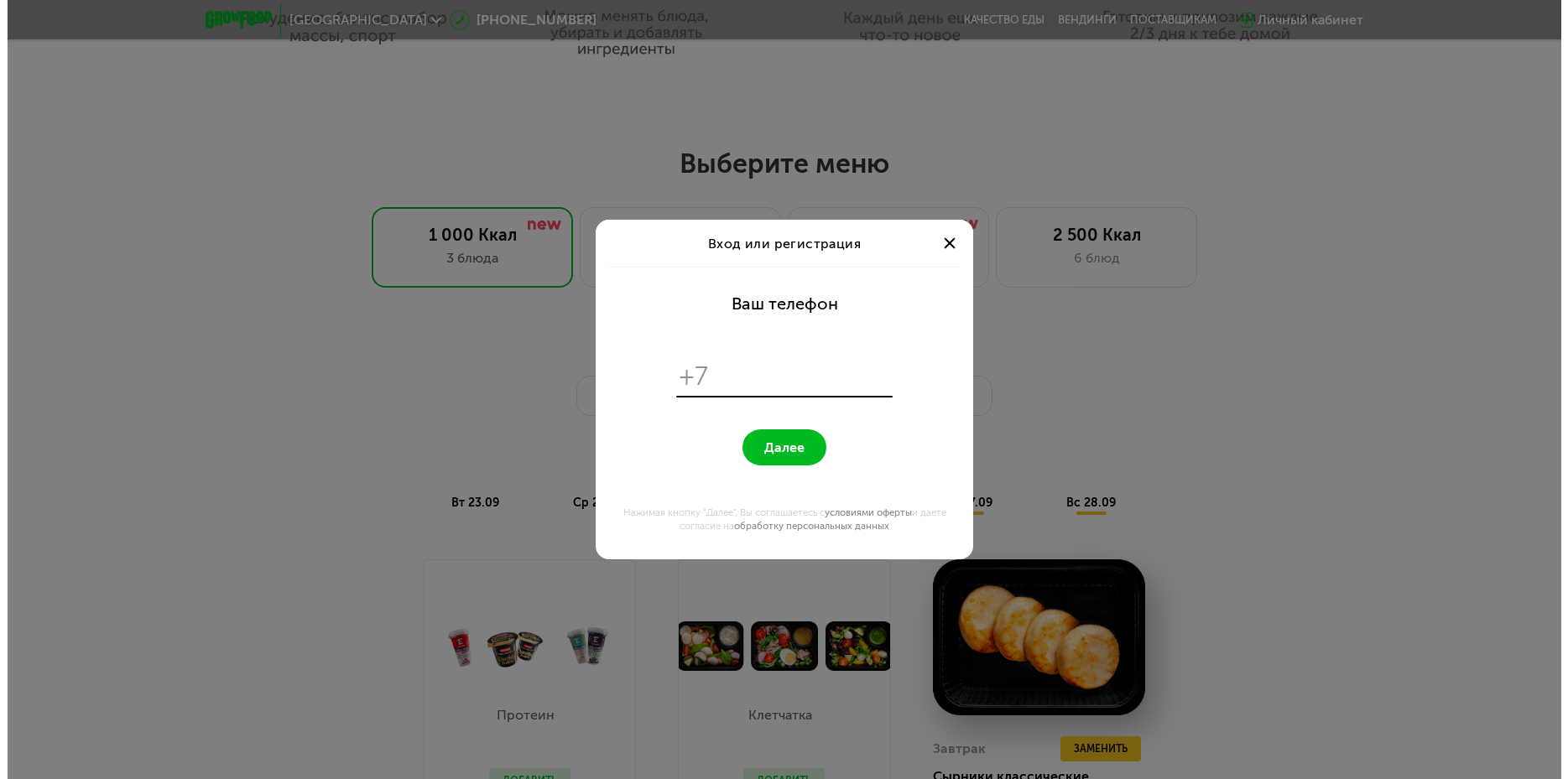
scroll to position [0, 0]
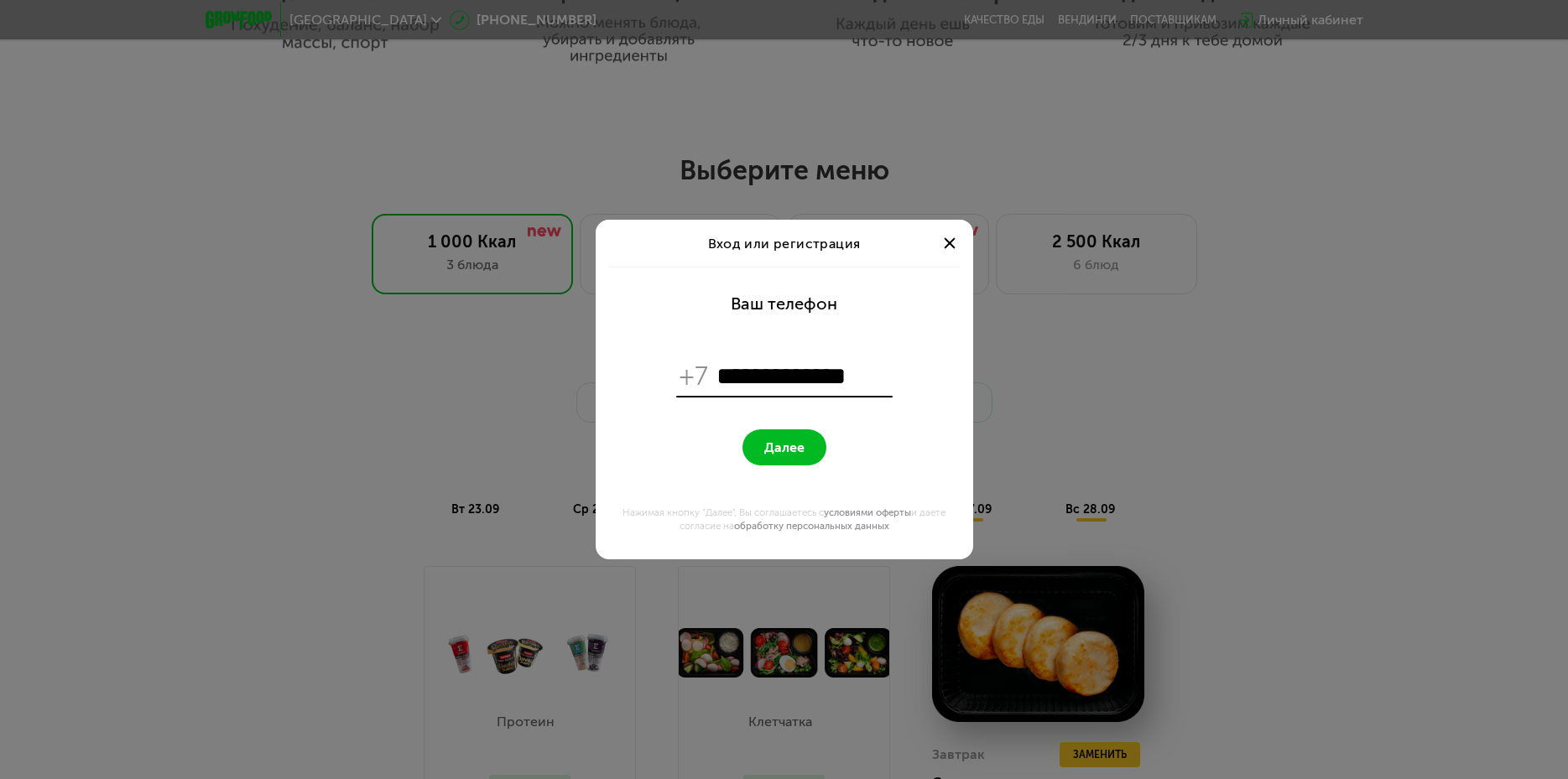
type input "**********"
click at [775, 459] on button "Далее" at bounding box center [784, 447] width 84 height 36
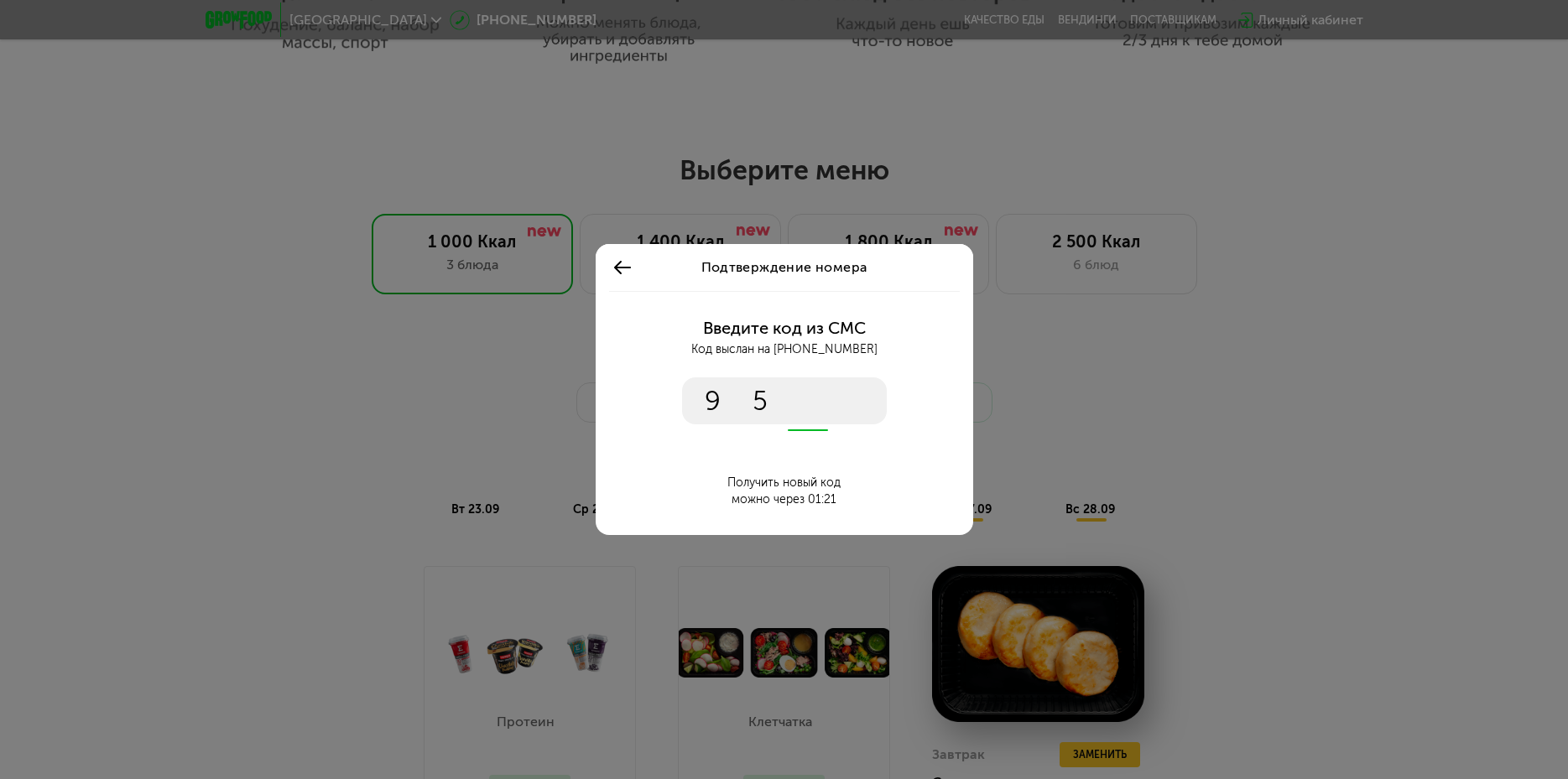
type input "****"
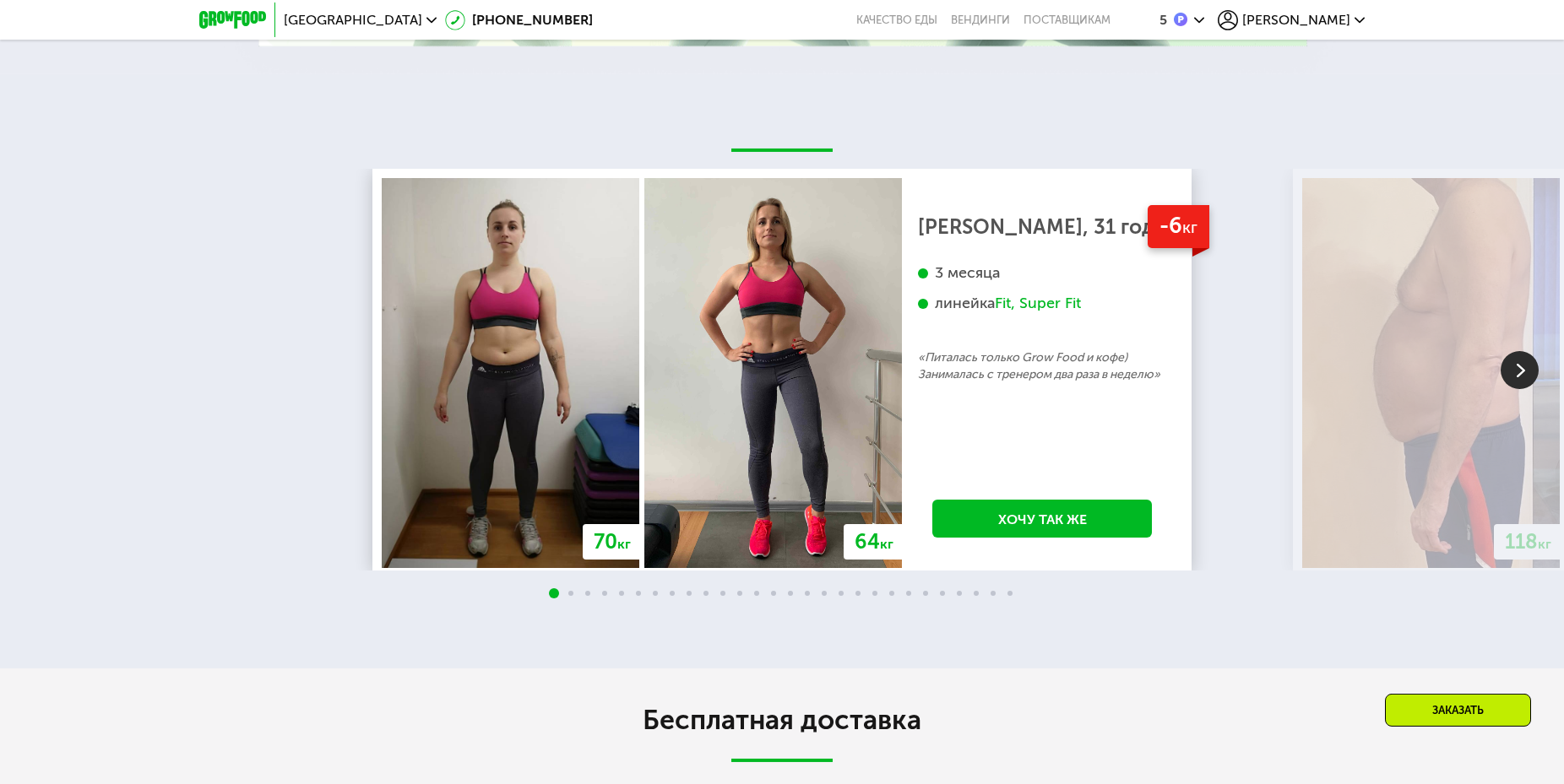
scroll to position [3605, 0]
